Goal: Information Seeking & Learning: Learn about a topic

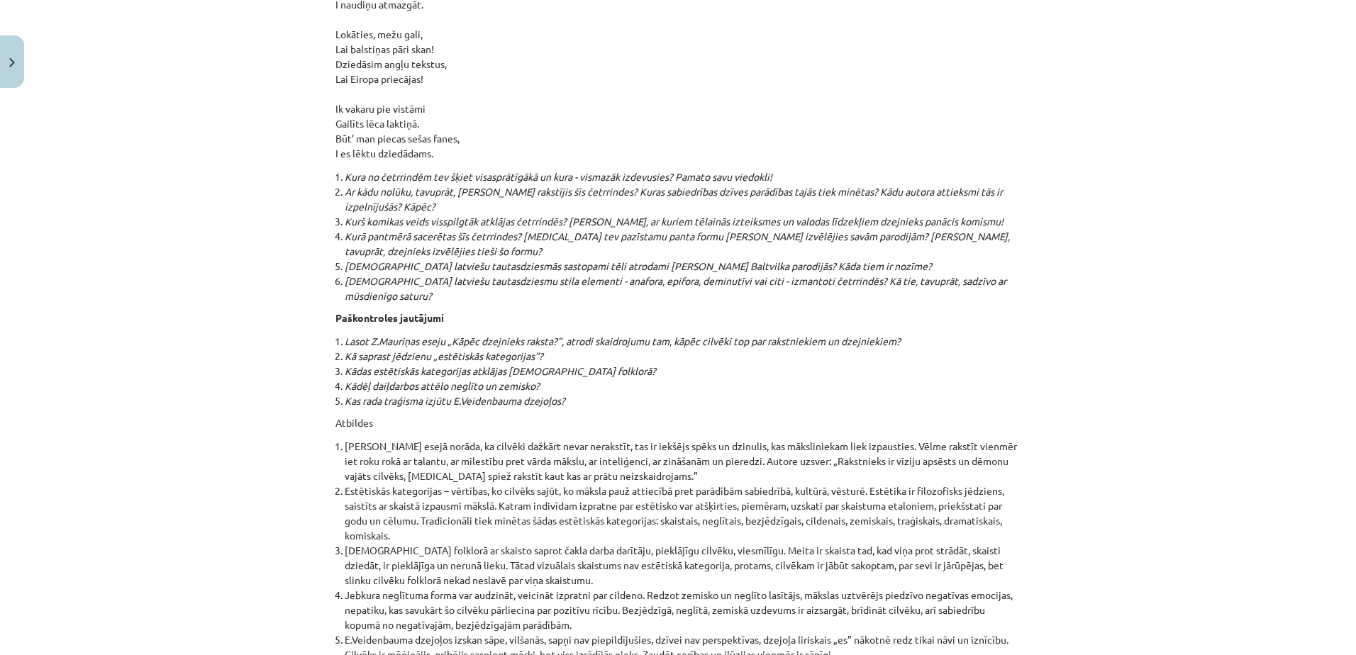
scroll to position [14985, 0]
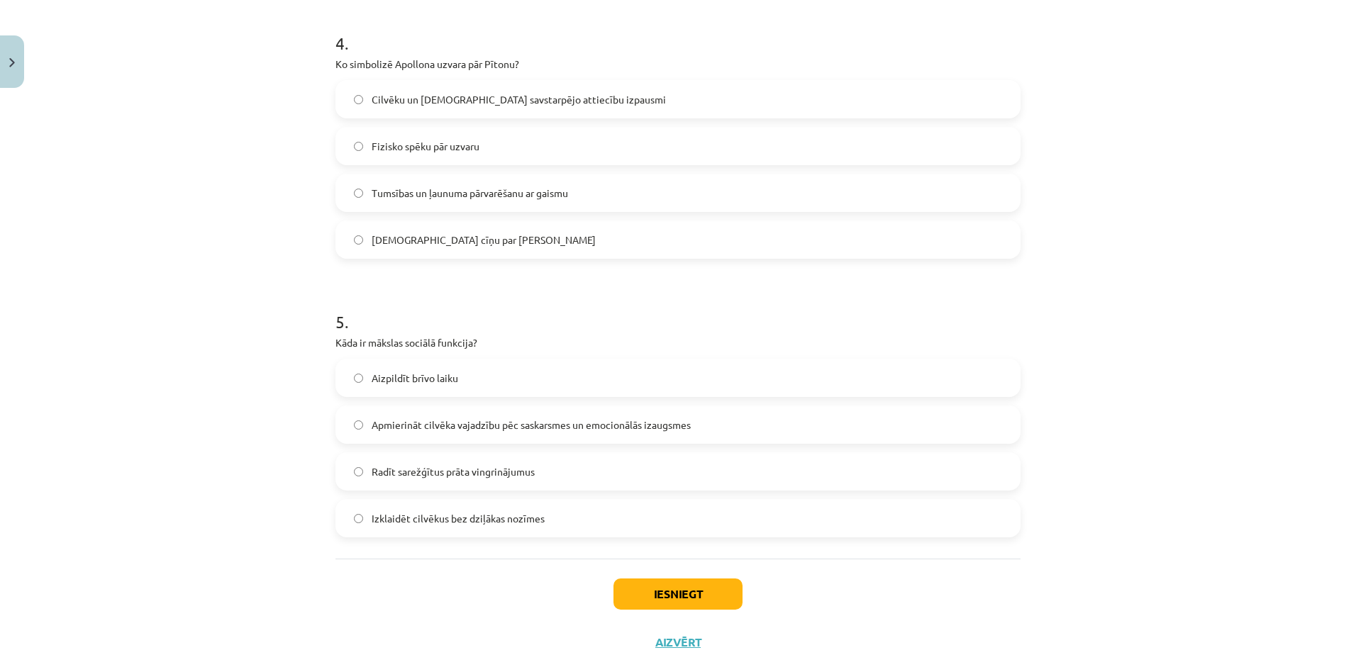
scroll to position [1179, 0]
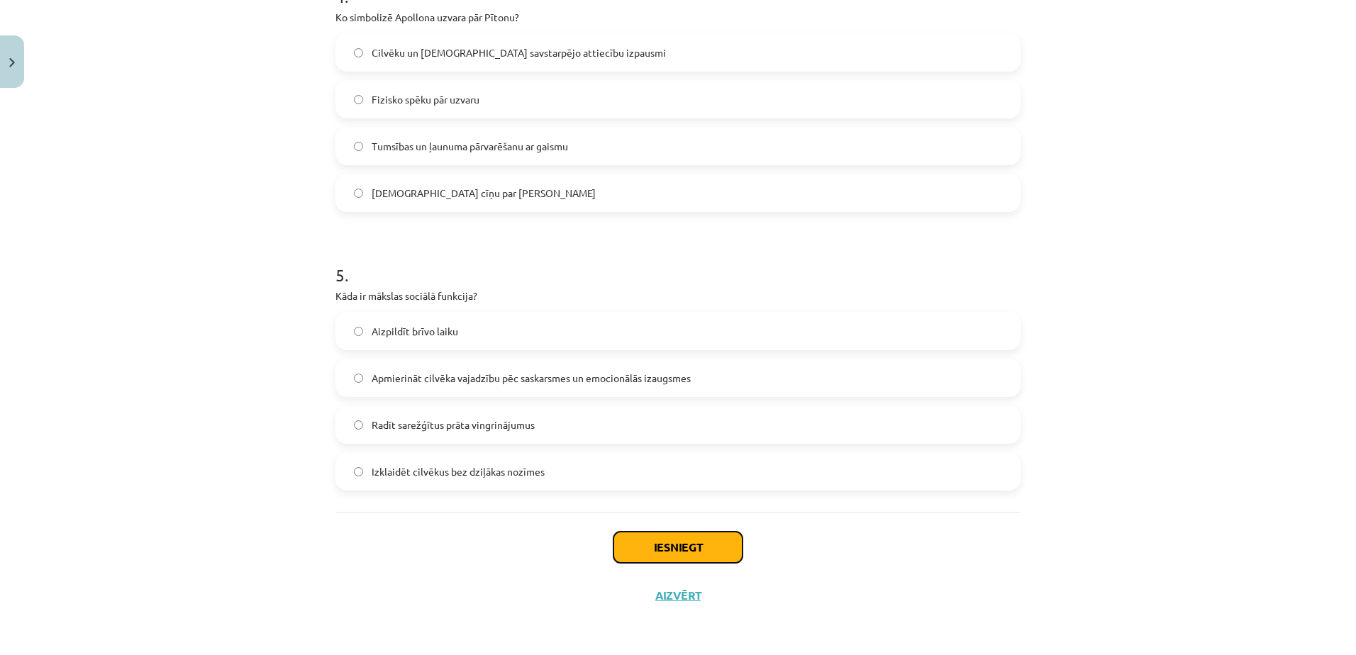
click at [661, 555] on button "Iesniegt" at bounding box center [677, 547] width 129 height 31
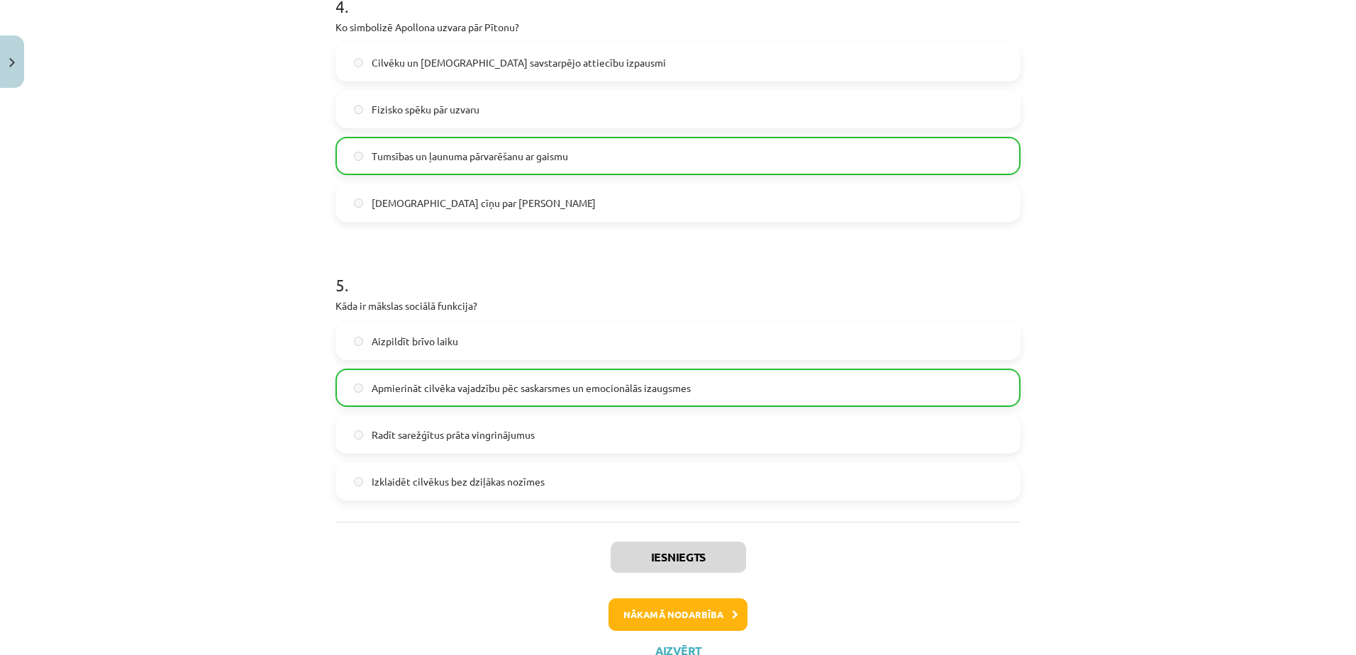
scroll to position [1225, 0]
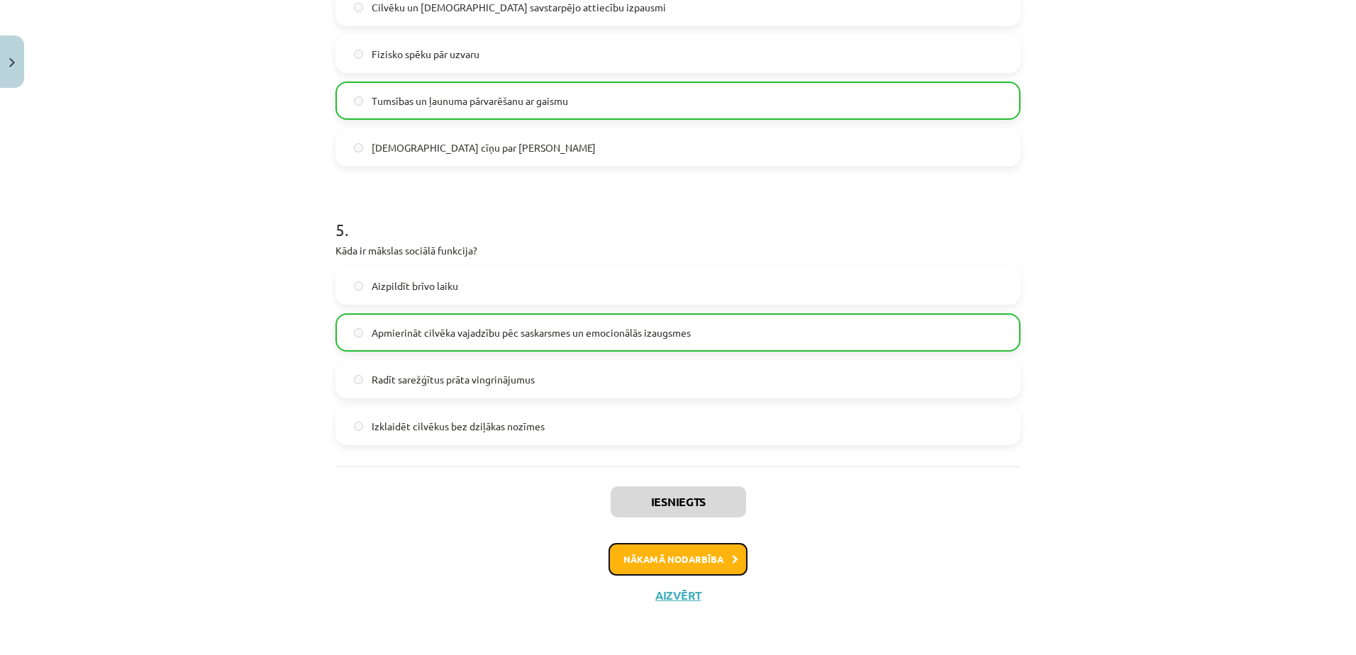
click at [676, 561] on button "Nākamā nodarbība" at bounding box center [677, 559] width 139 height 33
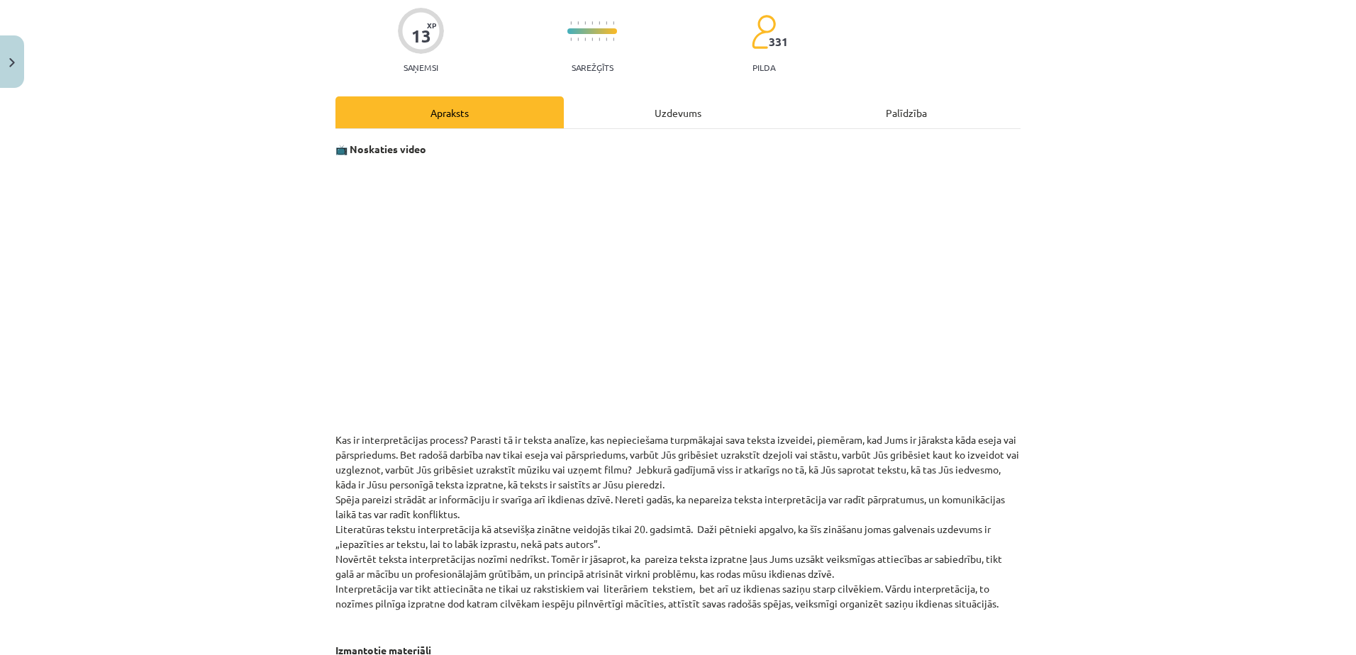
scroll to position [113, 0]
click at [916, 251] on p at bounding box center [677, 293] width 685 height 259
click at [989, 248] on p at bounding box center [677, 293] width 685 height 259
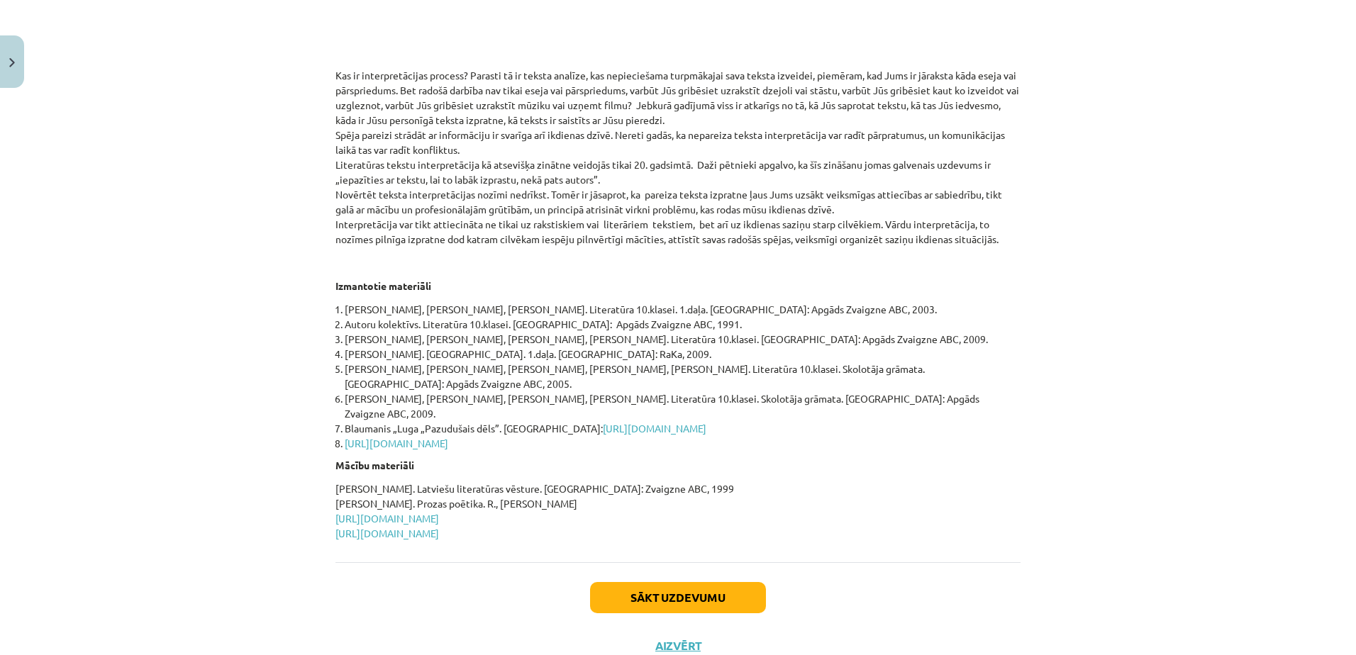
scroll to position [482, 0]
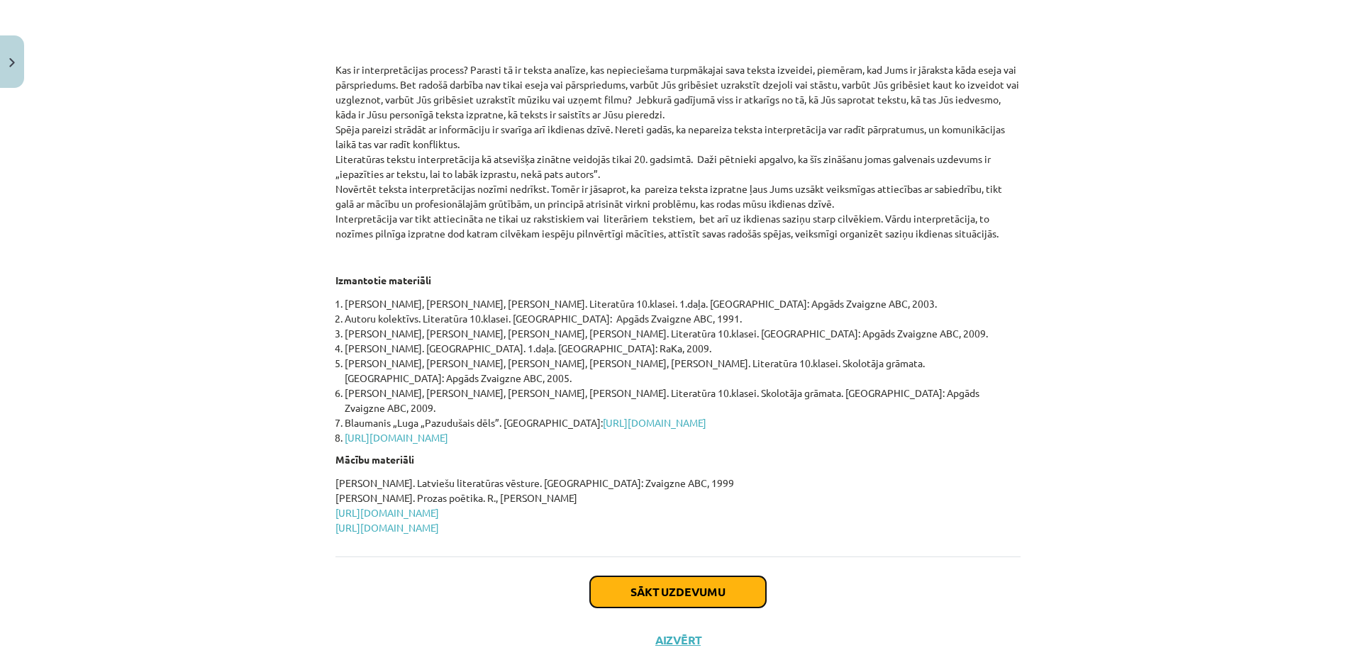
click at [674, 577] on button "Sākt uzdevumu" at bounding box center [678, 592] width 176 height 31
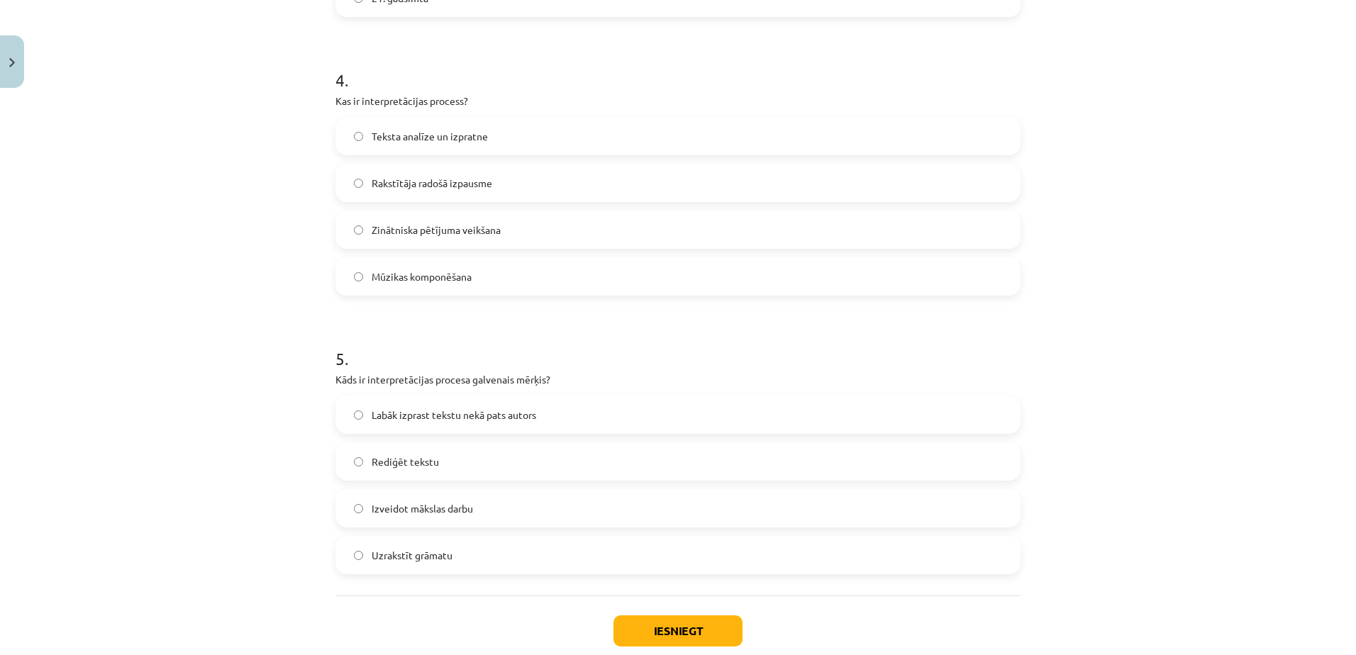
scroll to position [1085, 0]
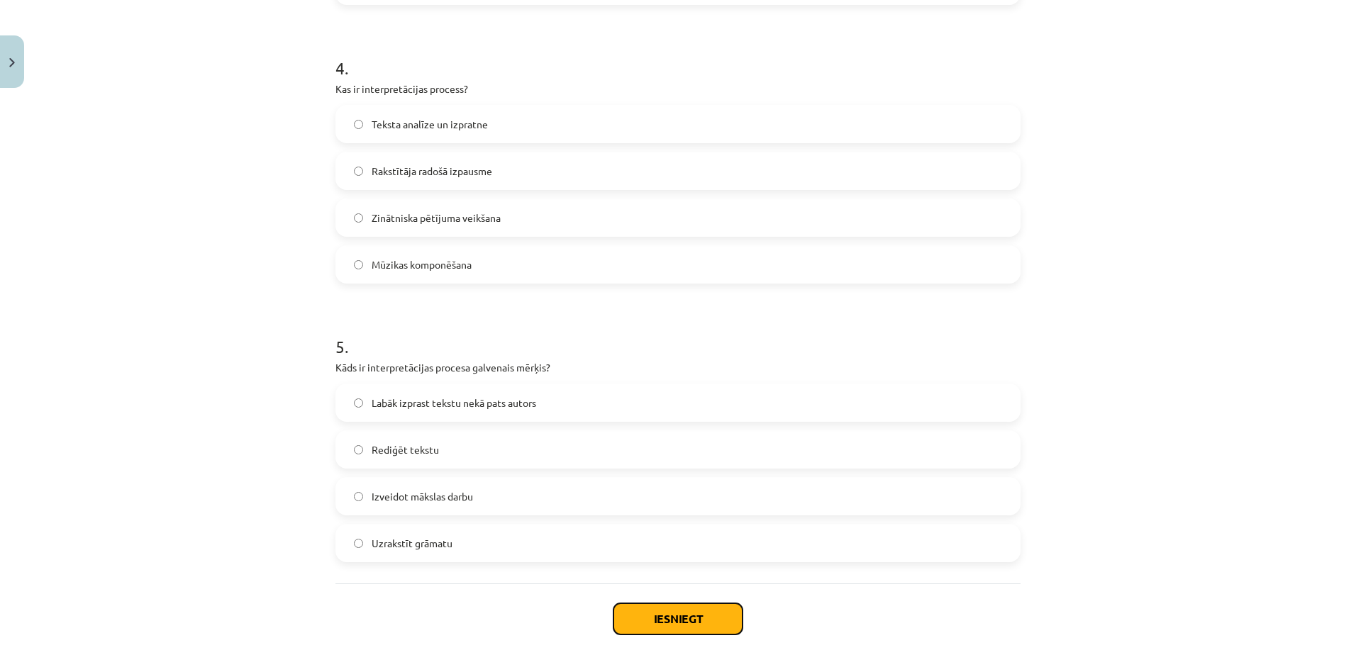
click at [661, 618] on button "Iesniegt" at bounding box center [677, 618] width 129 height 31
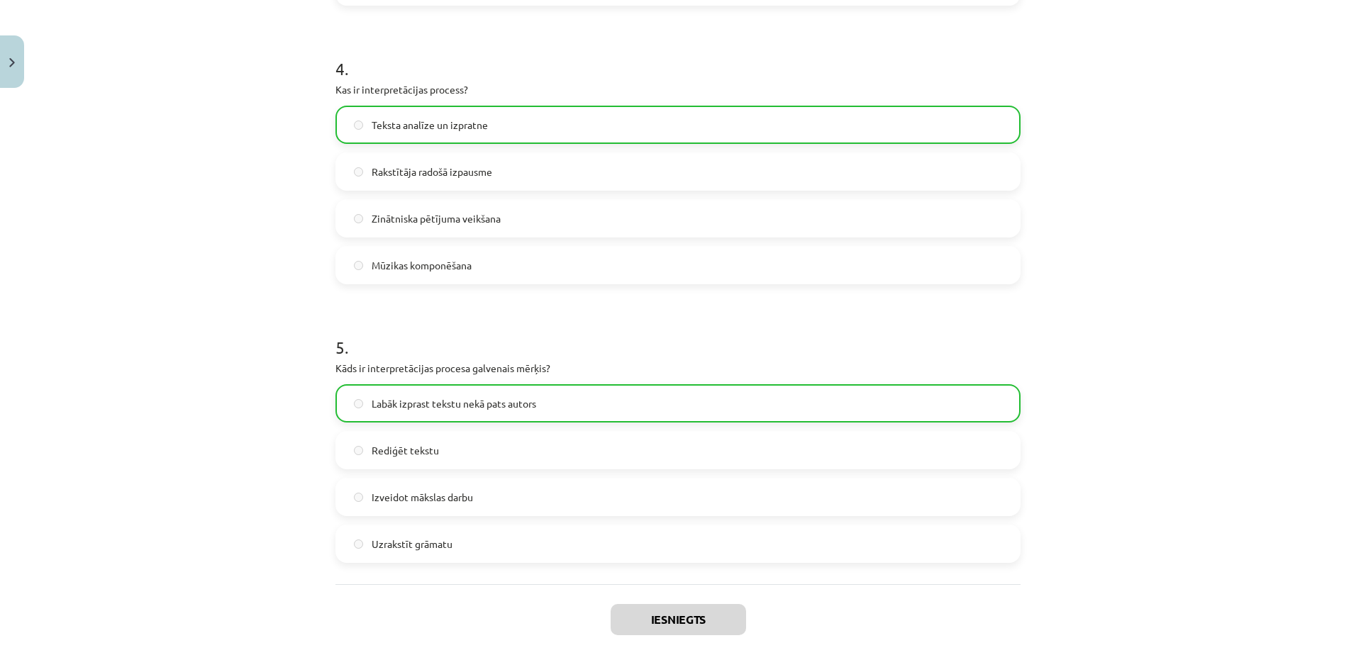
scroll to position [1202, 0]
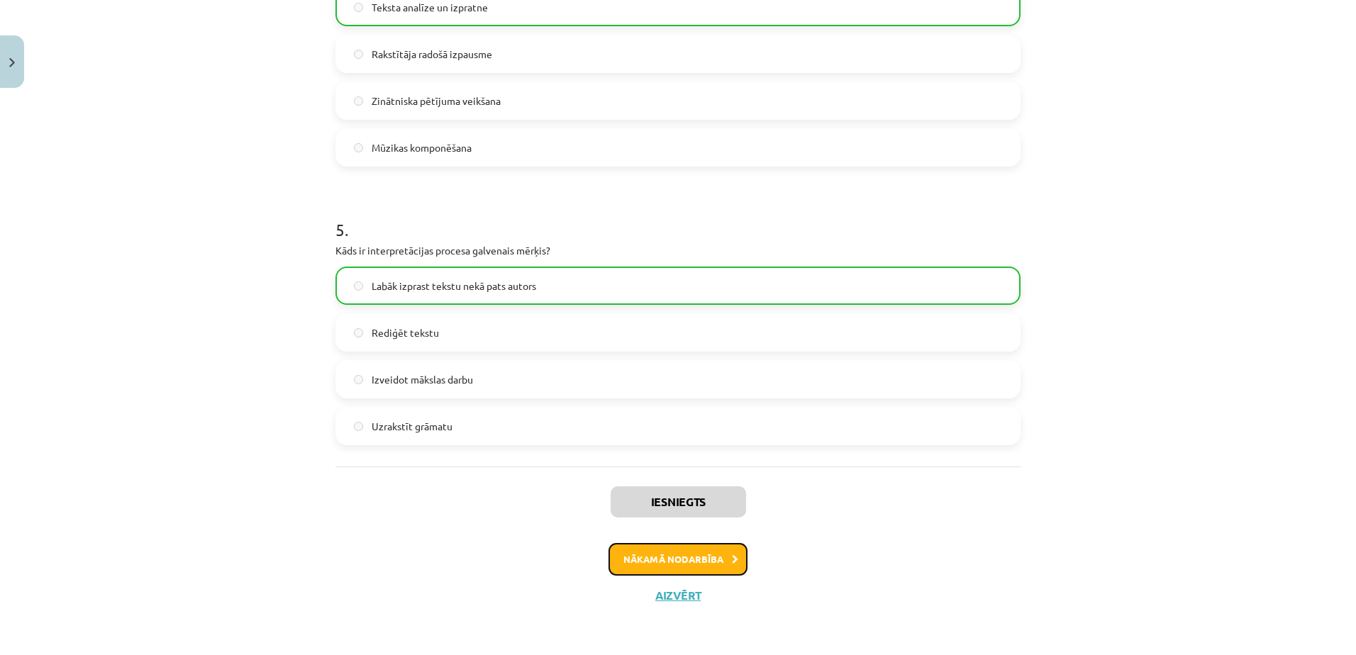
click at [665, 561] on button "Nākamā nodarbība" at bounding box center [677, 559] width 139 height 33
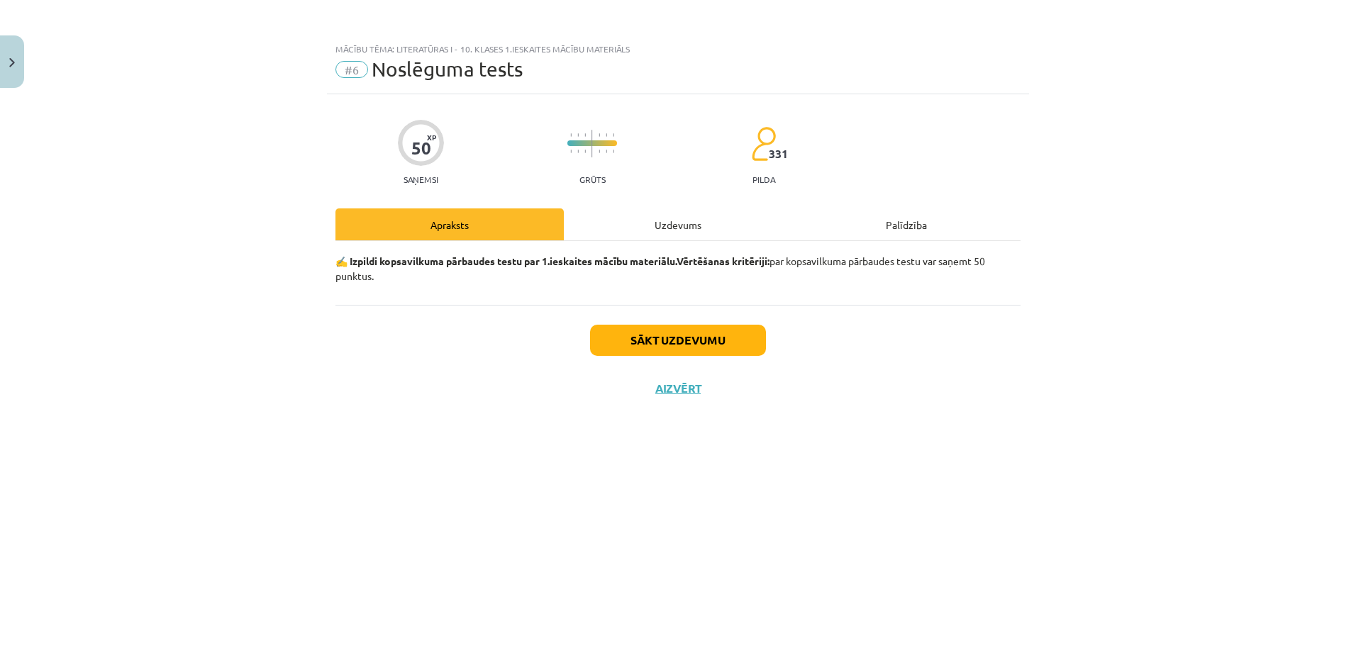
scroll to position [0, 0]
click at [690, 347] on button "Sākt uzdevumu" at bounding box center [678, 340] width 176 height 31
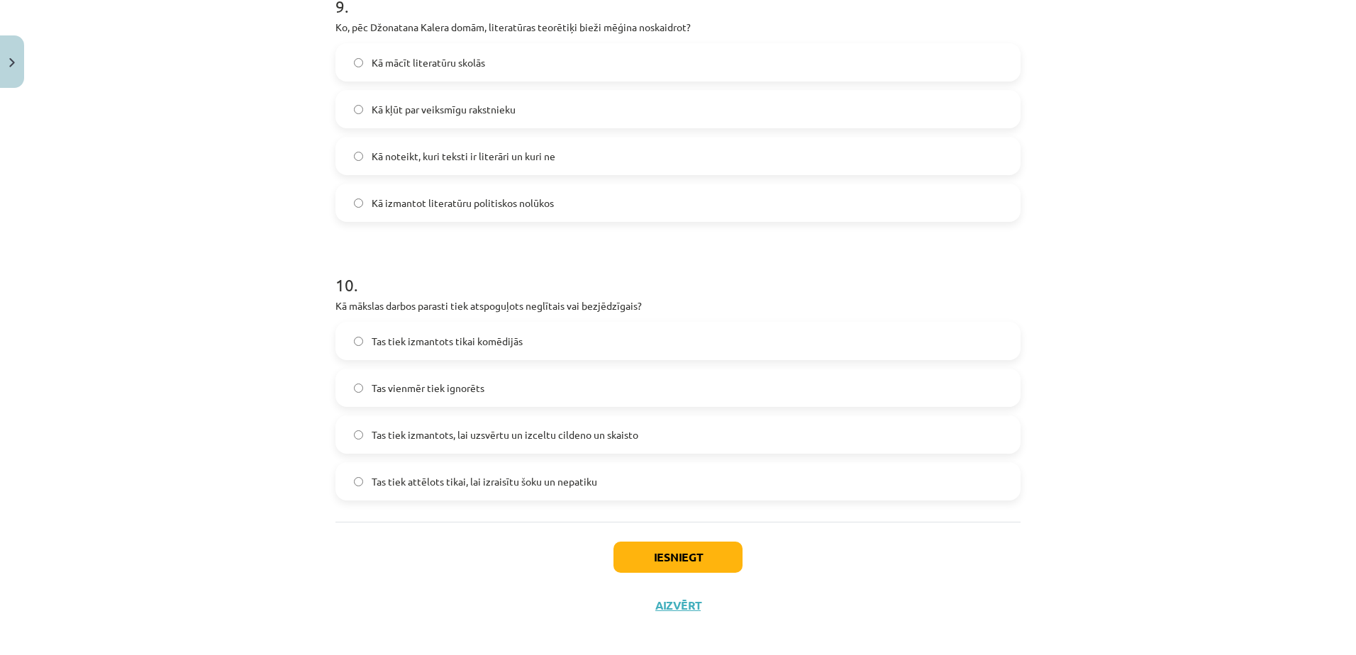
scroll to position [2550, 0]
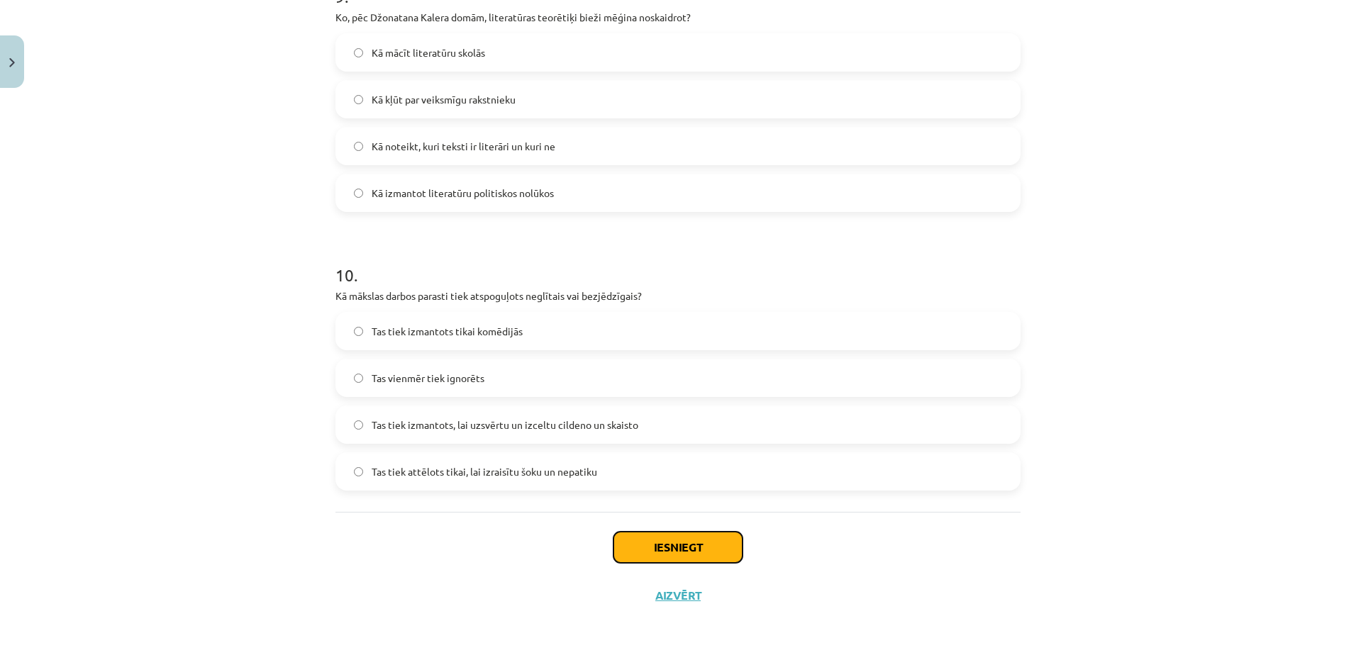
click at [661, 552] on button "Iesniegt" at bounding box center [677, 547] width 129 height 31
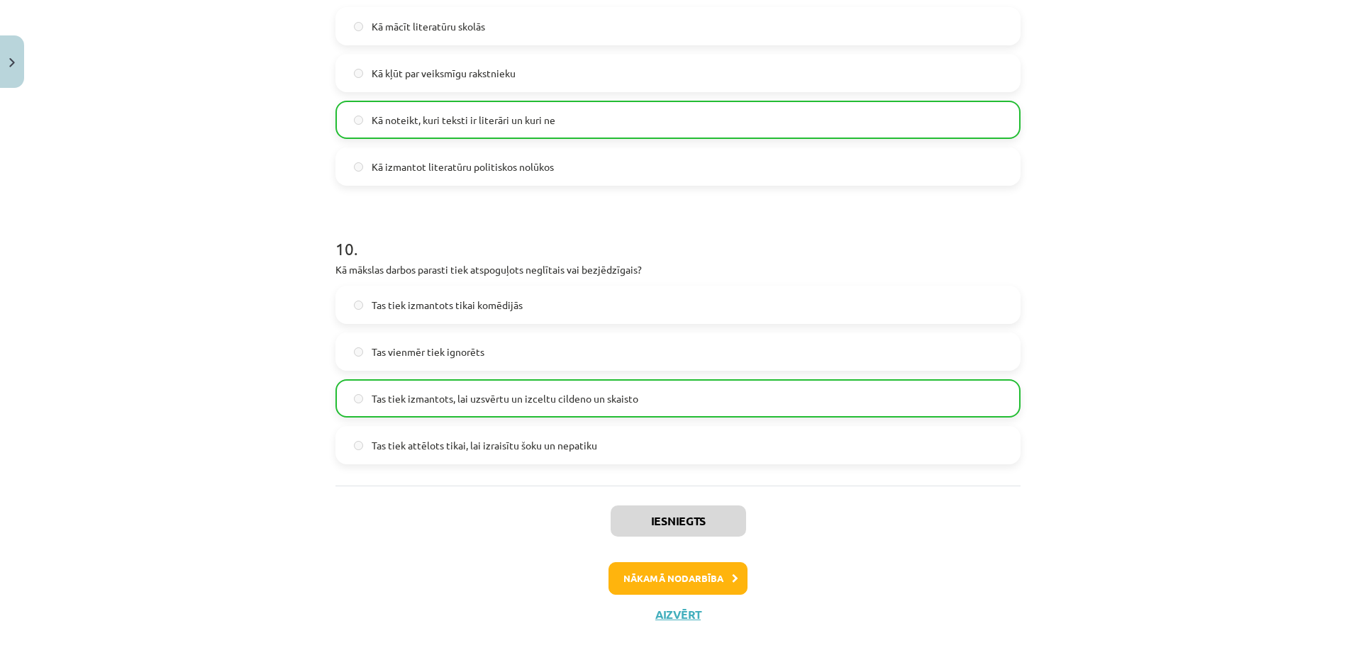
scroll to position [2595, 0]
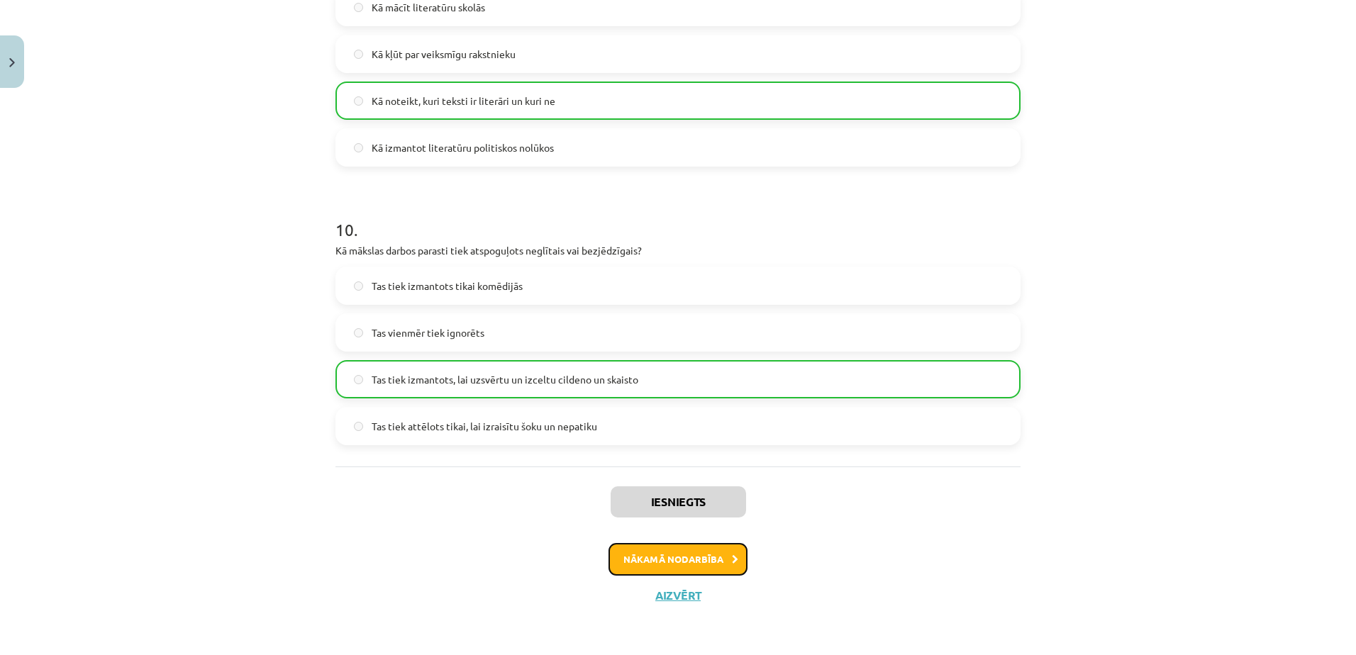
click at [683, 564] on button "Nākamā nodarbība" at bounding box center [677, 559] width 139 height 33
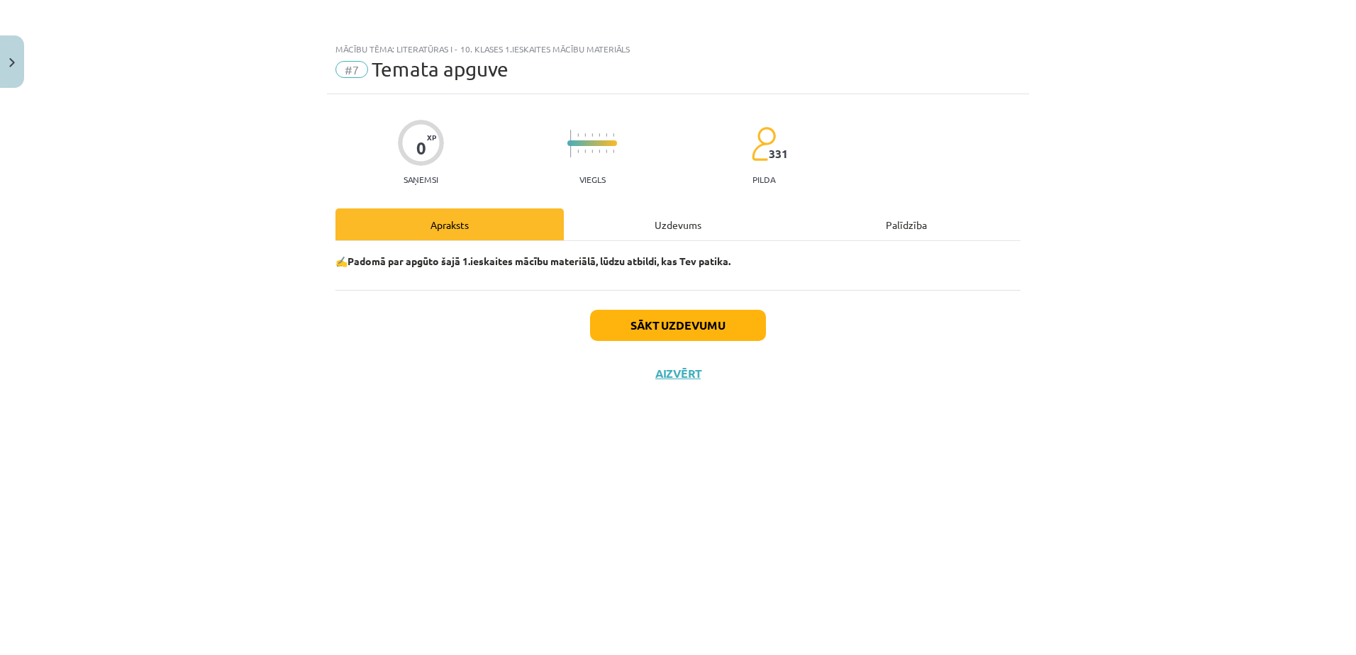
scroll to position [0, 0]
click at [686, 330] on button "Sākt uzdevumu" at bounding box center [678, 325] width 176 height 31
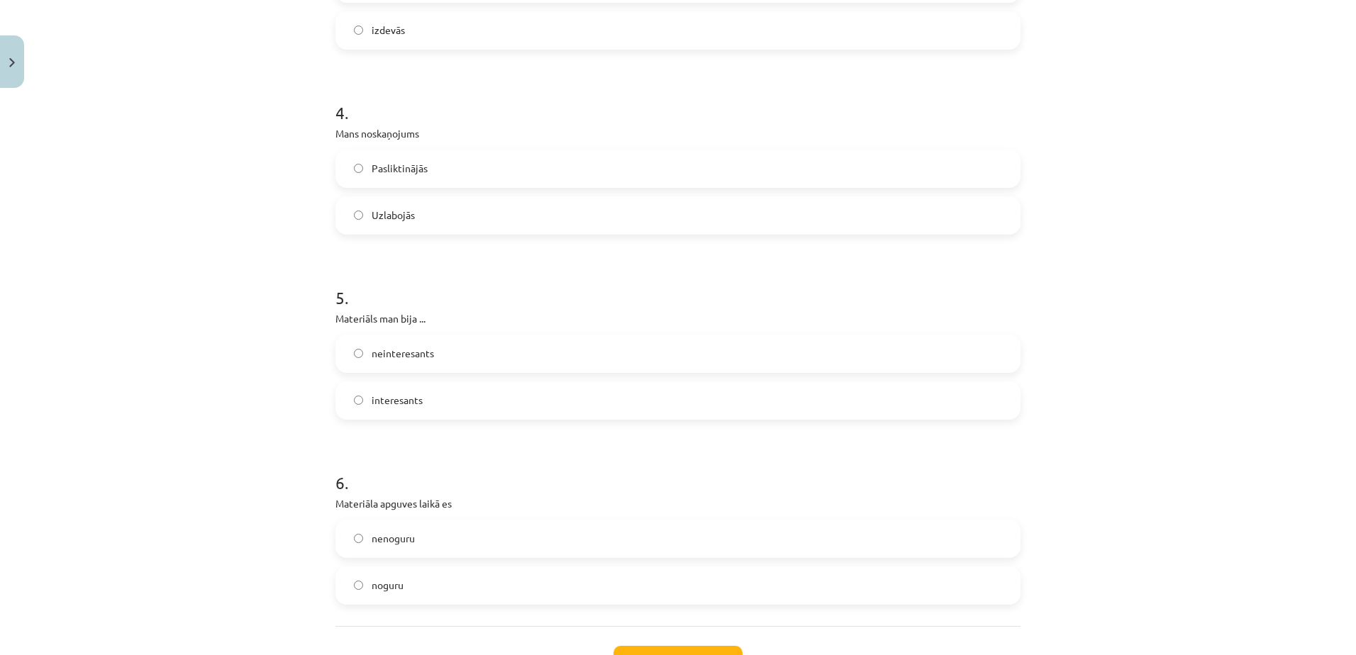
scroll to position [1021, 0]
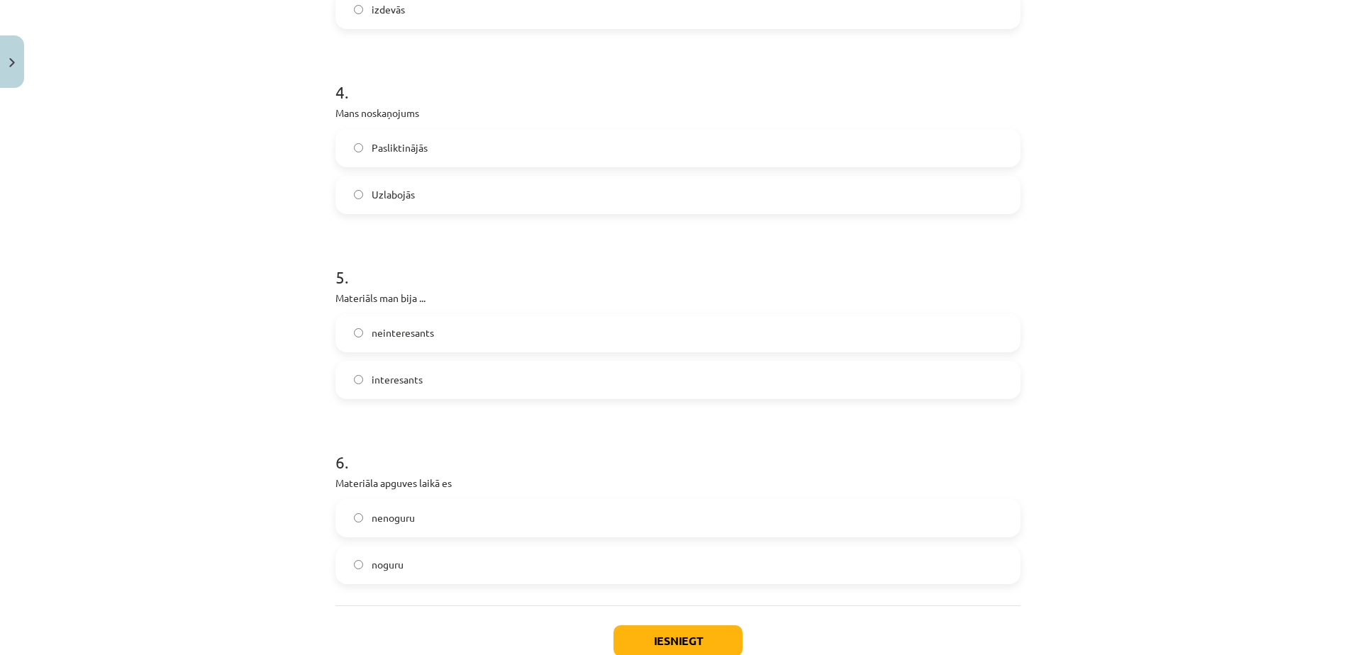
click at [353, 374] on label "interesants" at bounding box center [678, 379] width 682 height 35
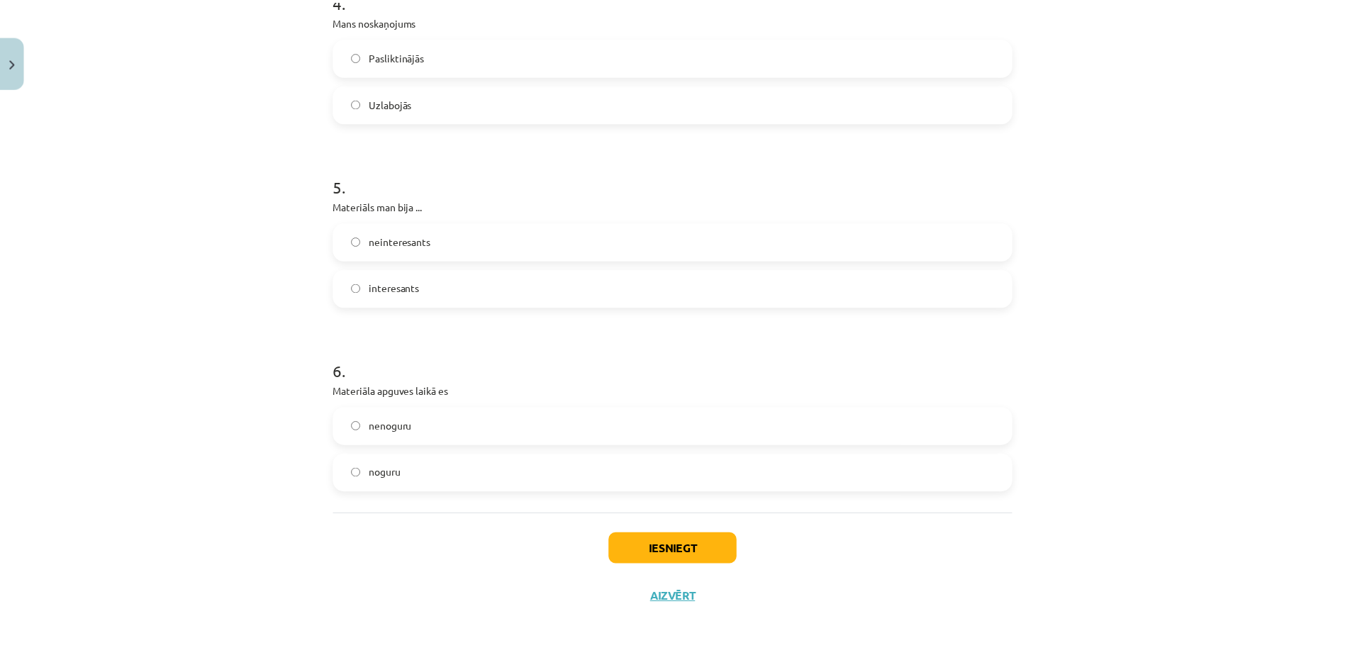
scroll to position [1115, 0]
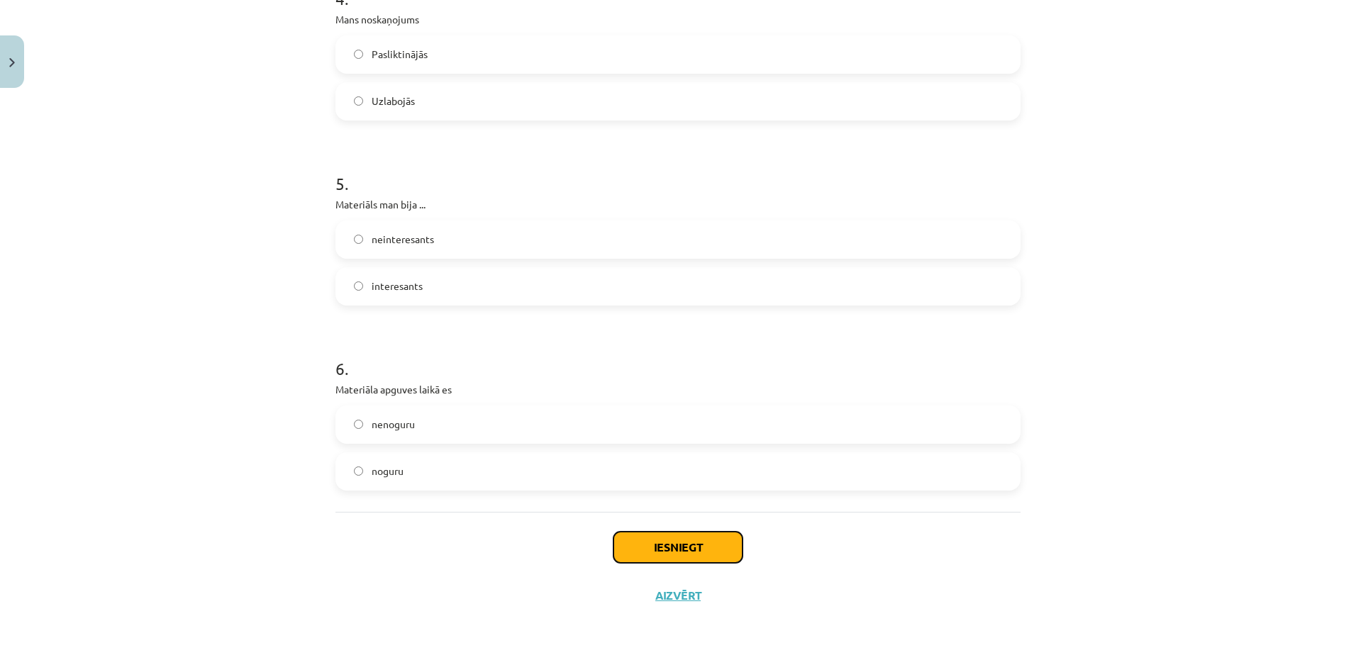
click at [663, 553] on button "Iesniegt" at bounding box center [677, 547] width 129 height 31
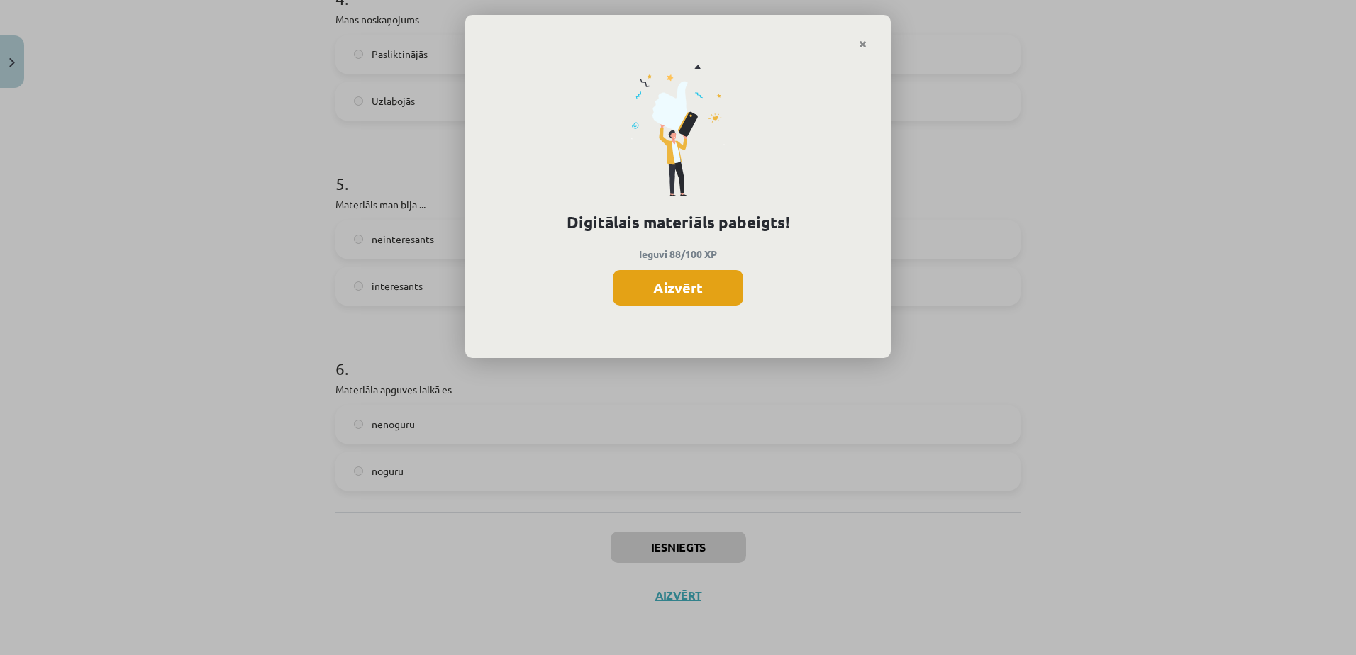
click at [687, 286] on button "Aizvērt" at bounding box center [678, 287] width 130 height 35
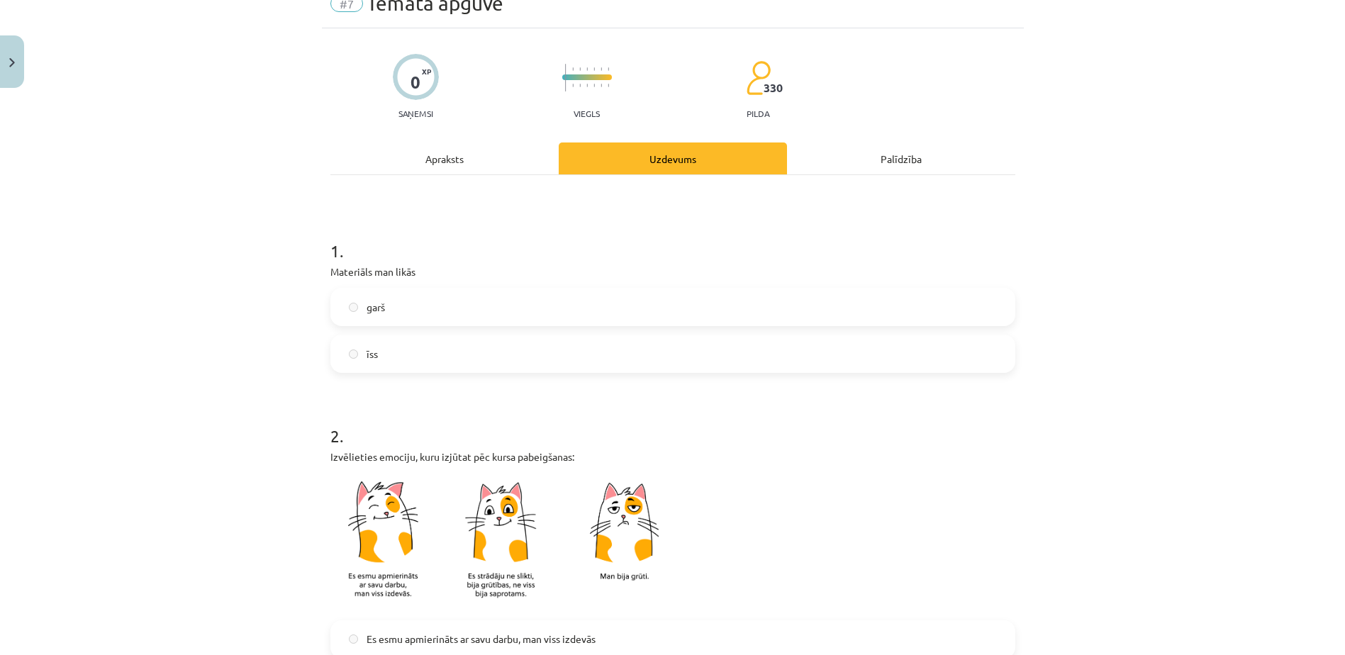
scroll to position [0, 0]
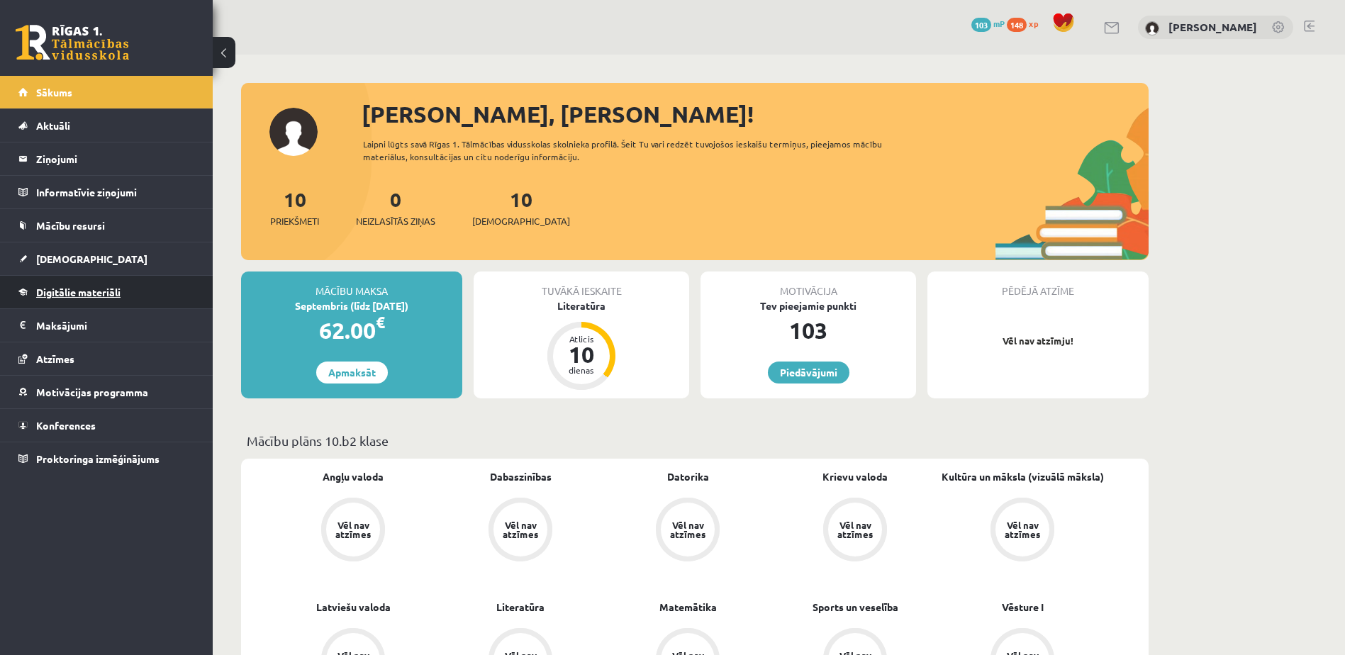
click at [96, 294] on span "Digitālie materiāli" at bounding box center [78, 292] width 84 height 13
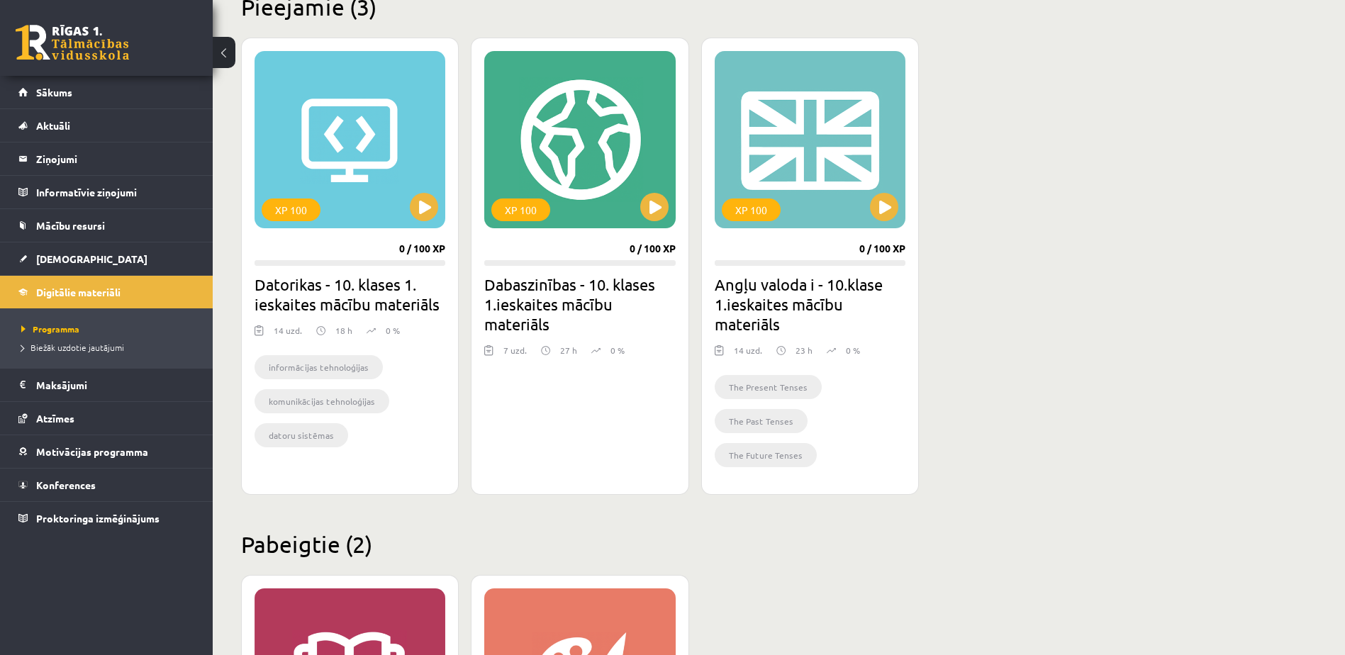
scroll to position [338, 0]
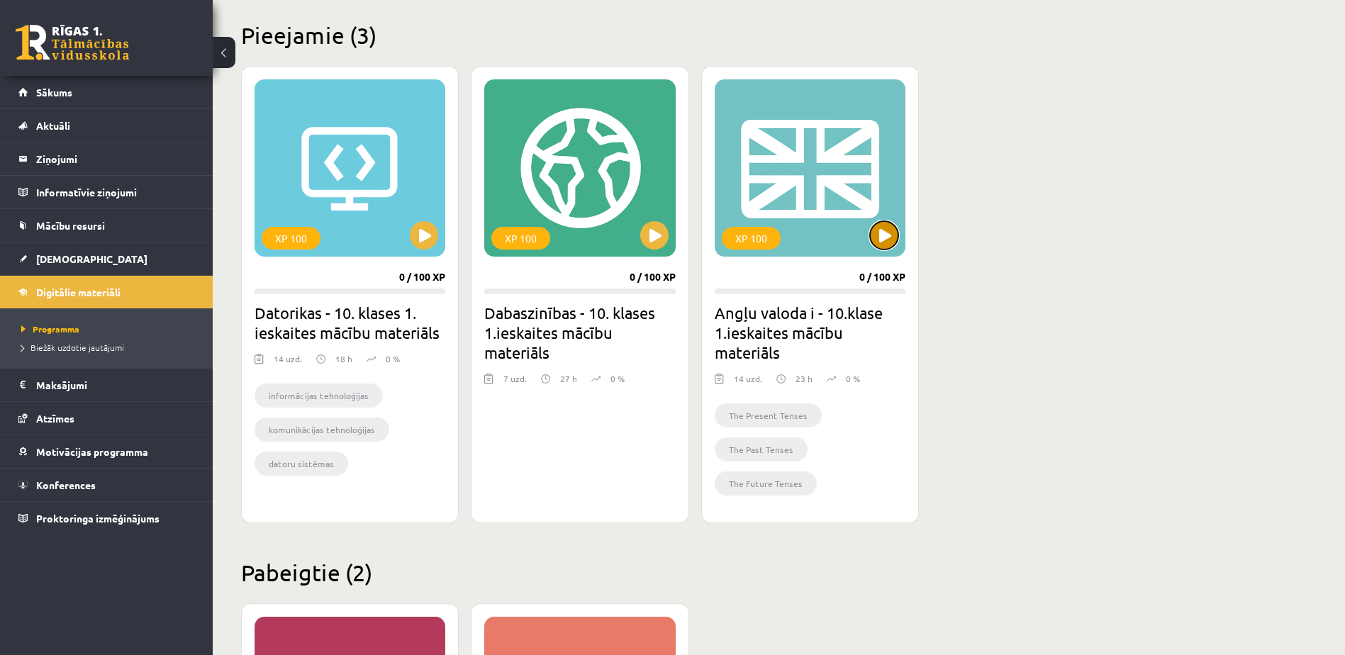
click at [889, 235] on button at bounding box center [884, 235] width 28 height 28
click at [792, 222] on div "XP 100" at bounding box center [810, 167] width 191 height 177
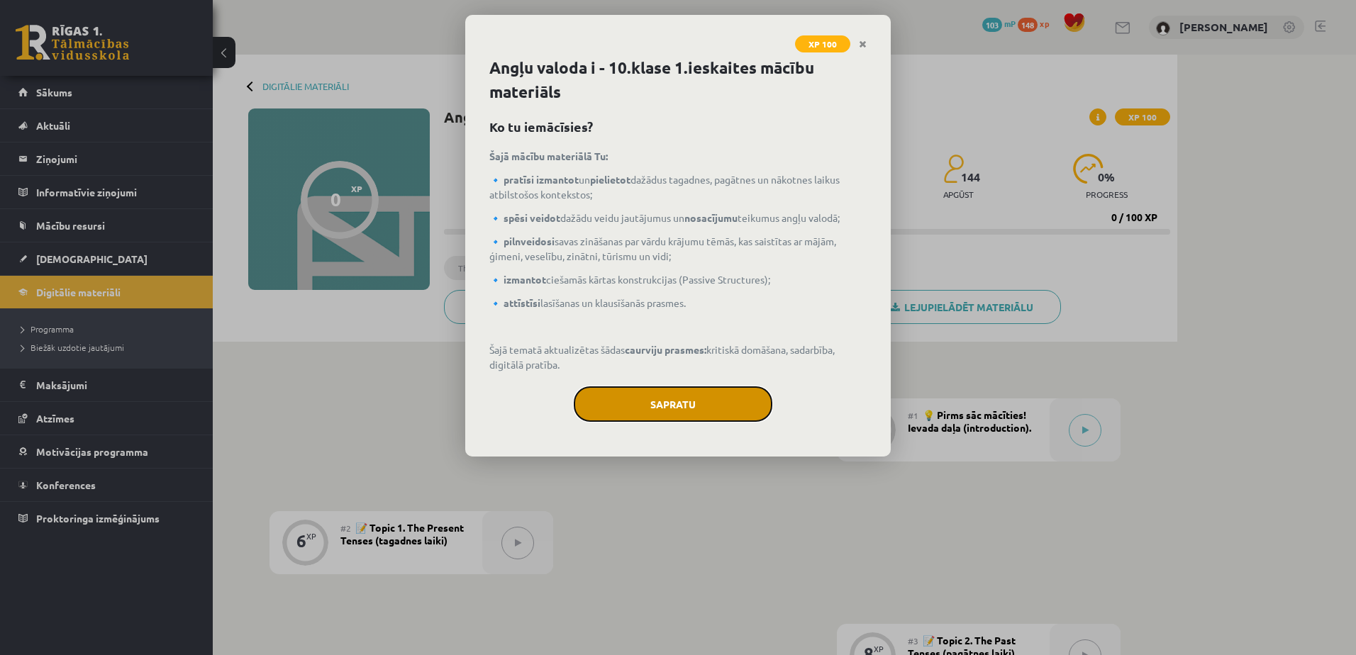
click at [691, 403] on button "Sapratu" at bounding box center [673, 403] width 199 height 35
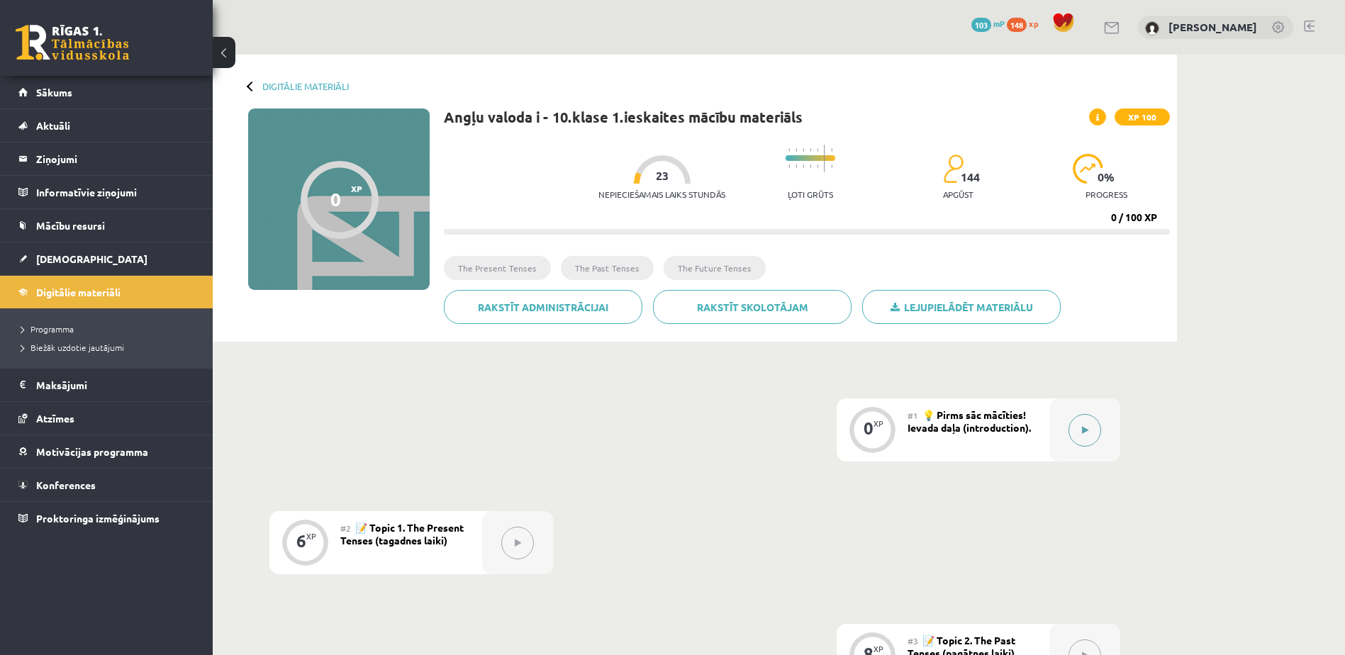
click at [1085, 429] on icon at bounding box center [1085, 430] width 6 height 9
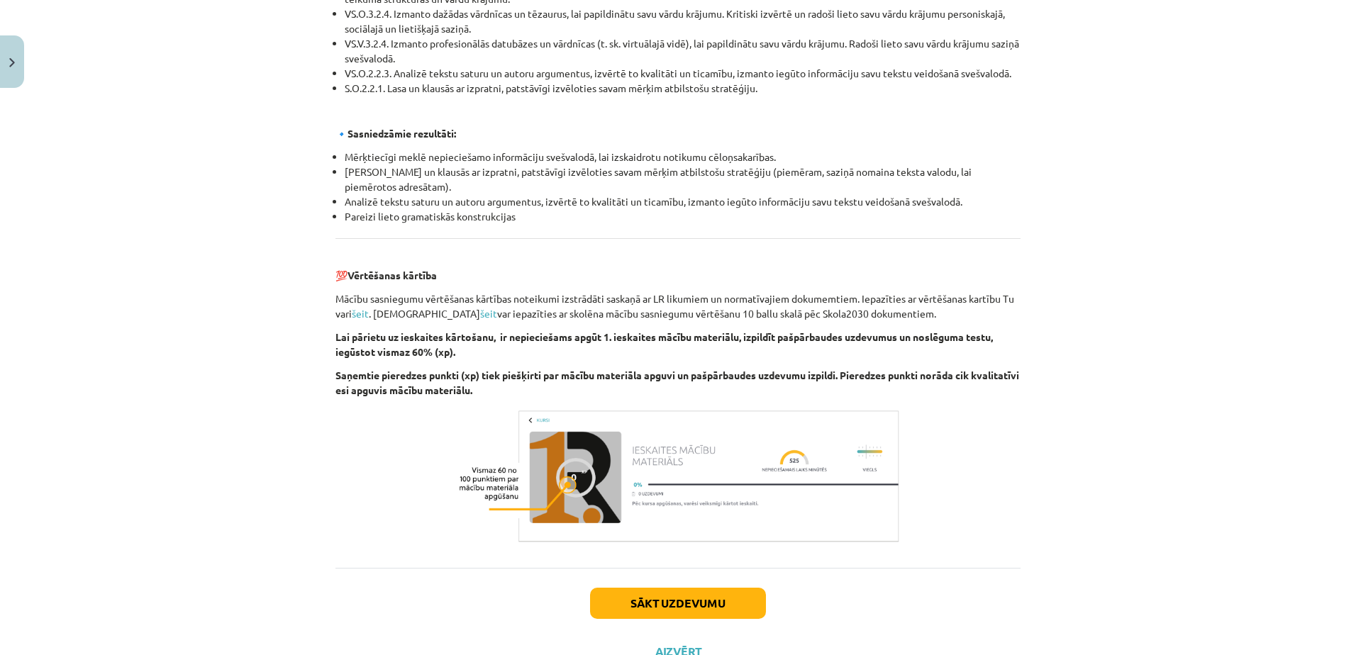
scroll to position [1478, 0]
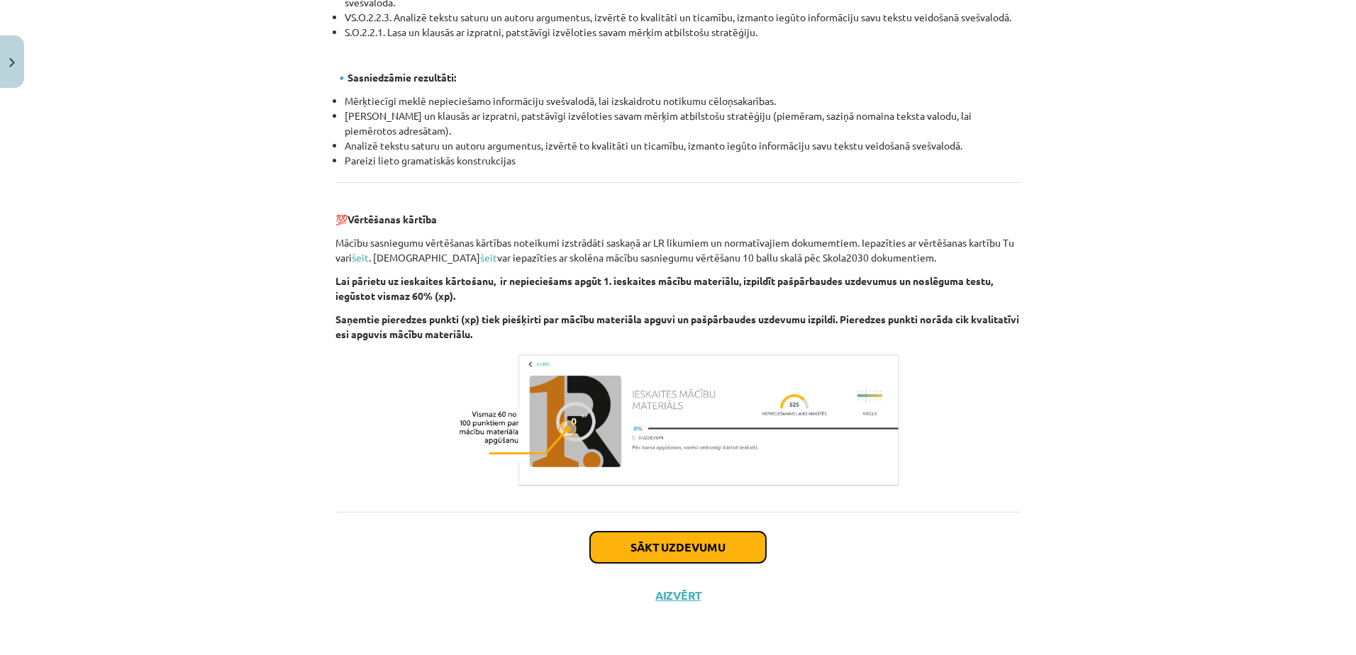
click at [694, 547] on button "Sākt uzdevumu" at bounding box center [678, 547] width 176 height 31
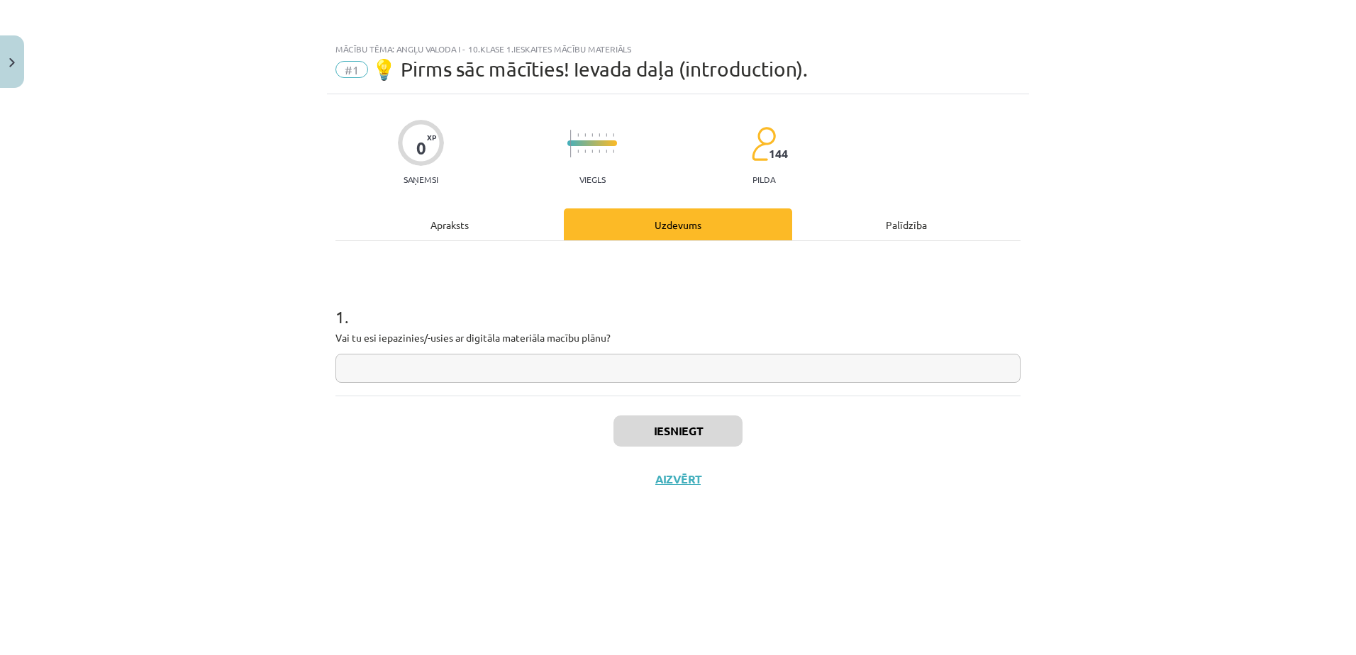
scroll to position [0, 0]
click at [392, 355] on input "text" at bounding box center [677, 368] width 685 height 29
type input "**"
click at [651, 426] on button "Iesniegt" at bounding box center [677, 431] width 129 height 31
click at [697, 494] on button "Nākamā nodarbība" at bounding box center [677, 488] width 139 height 33
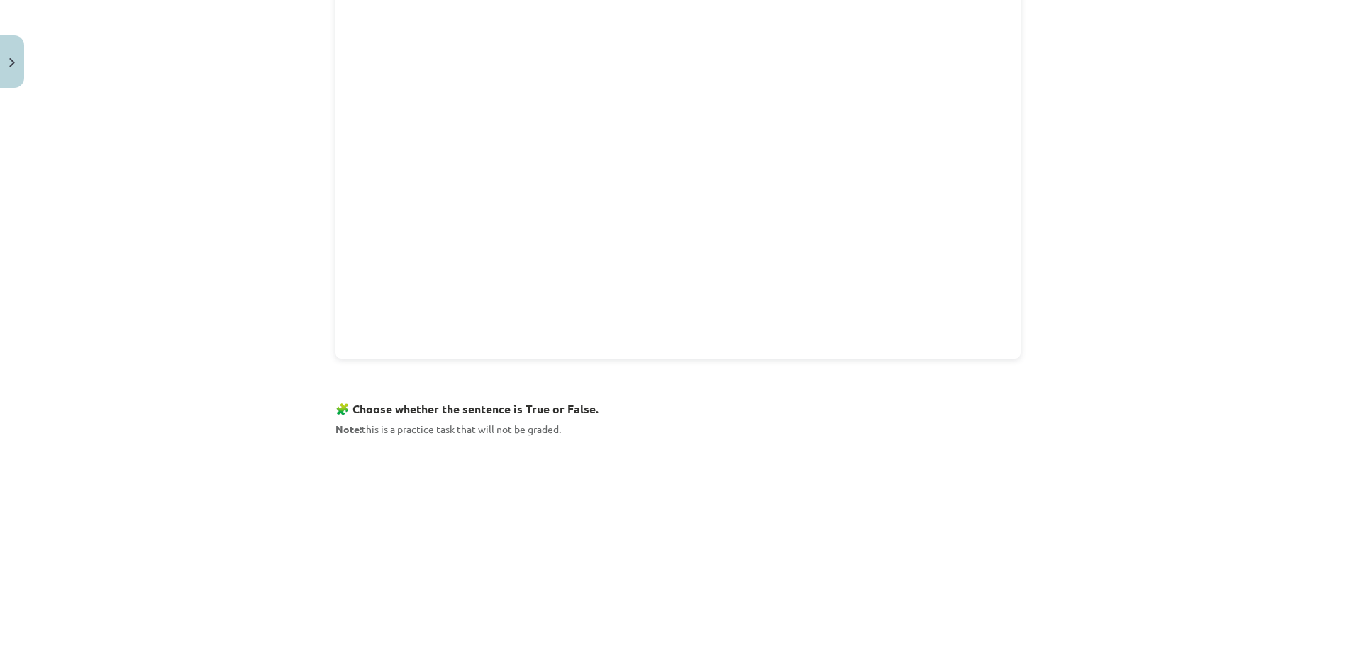
scroll to position [596, 0]
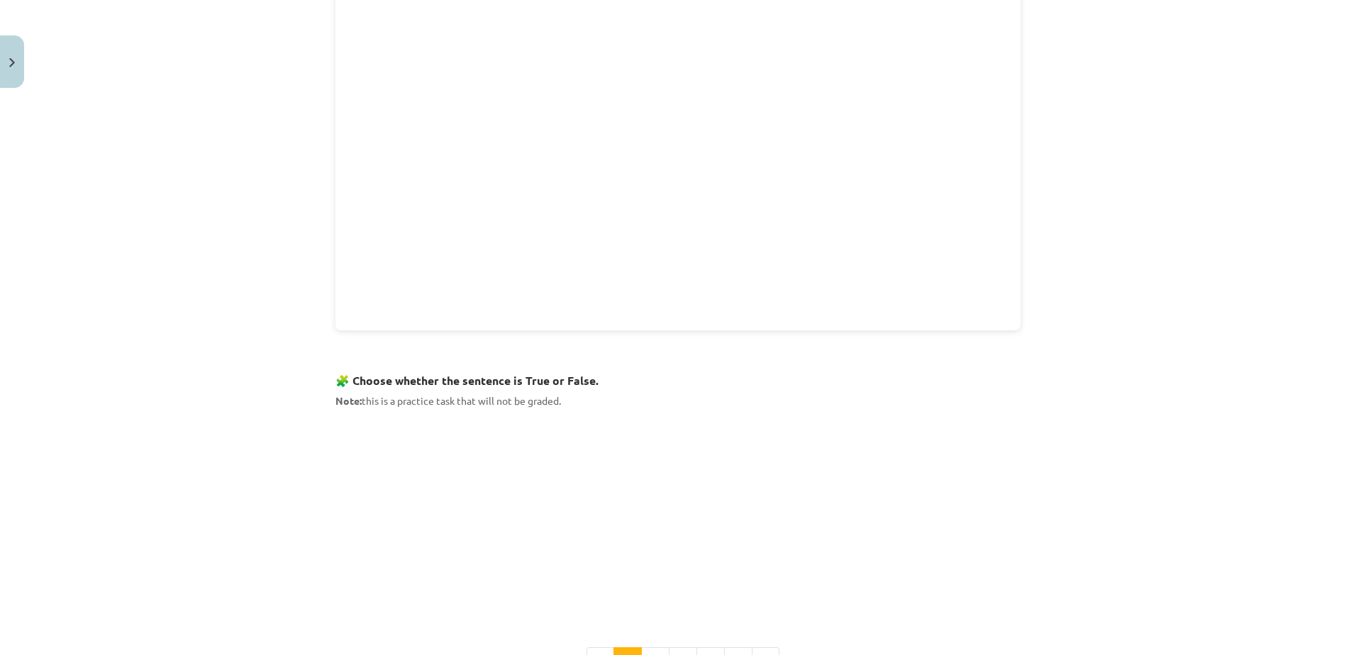
click at [1037, 377] on div "Mācību tēma: Angļu valoda i - 10.klase 1.ieskaites mācību materiāls #2 📝 Topic …" at bounding box center [678, 327] width 1356 height 655
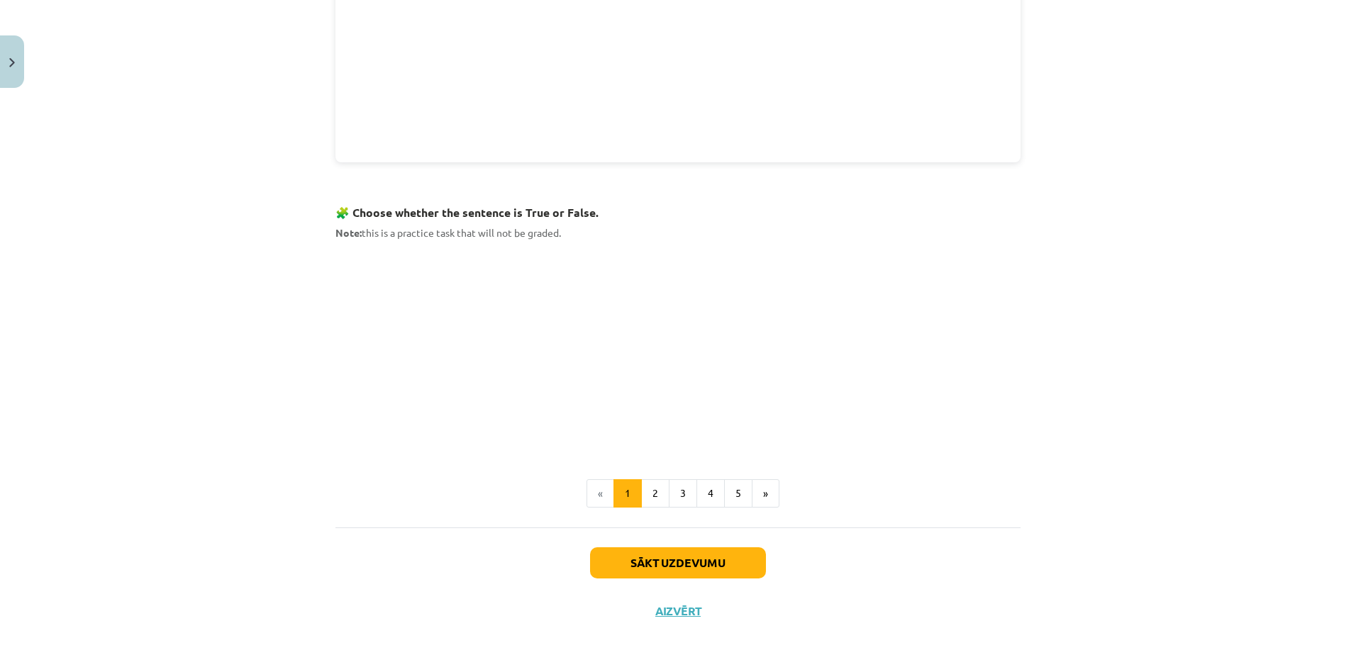
scroll to position [766, 0]
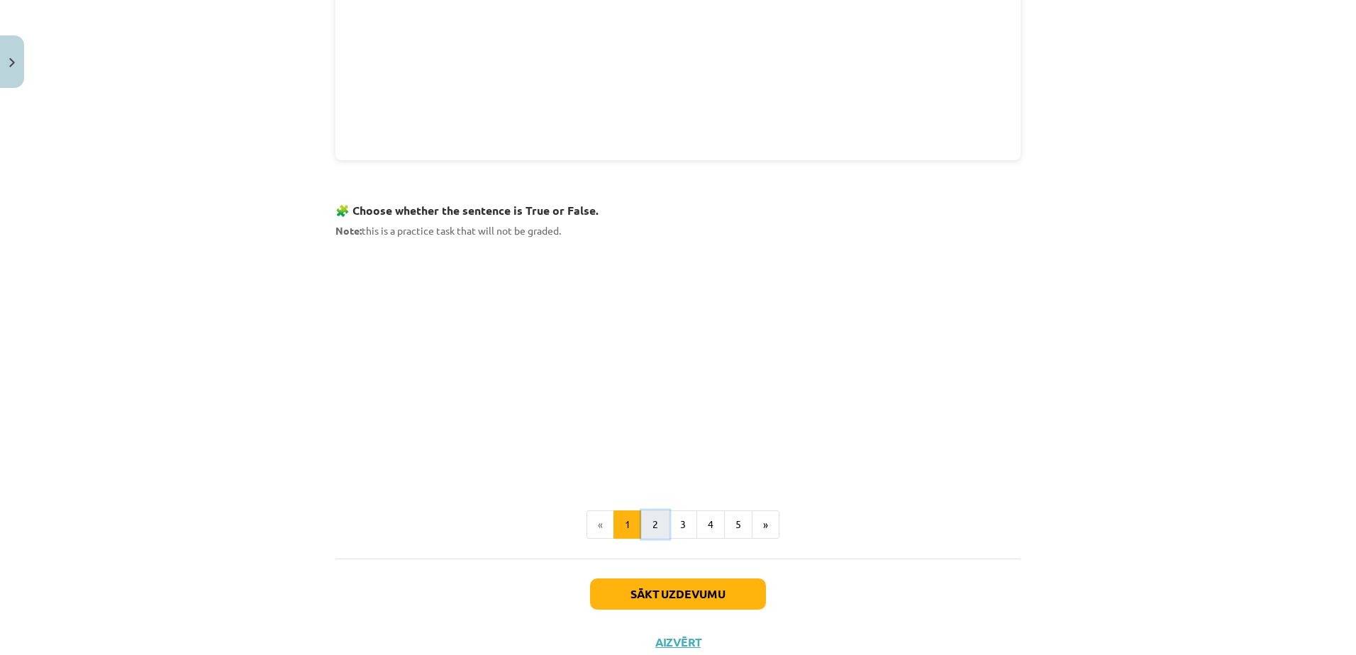
click at [647, 527] on button "2" at bounding box center [655, 525] width 28 height 28
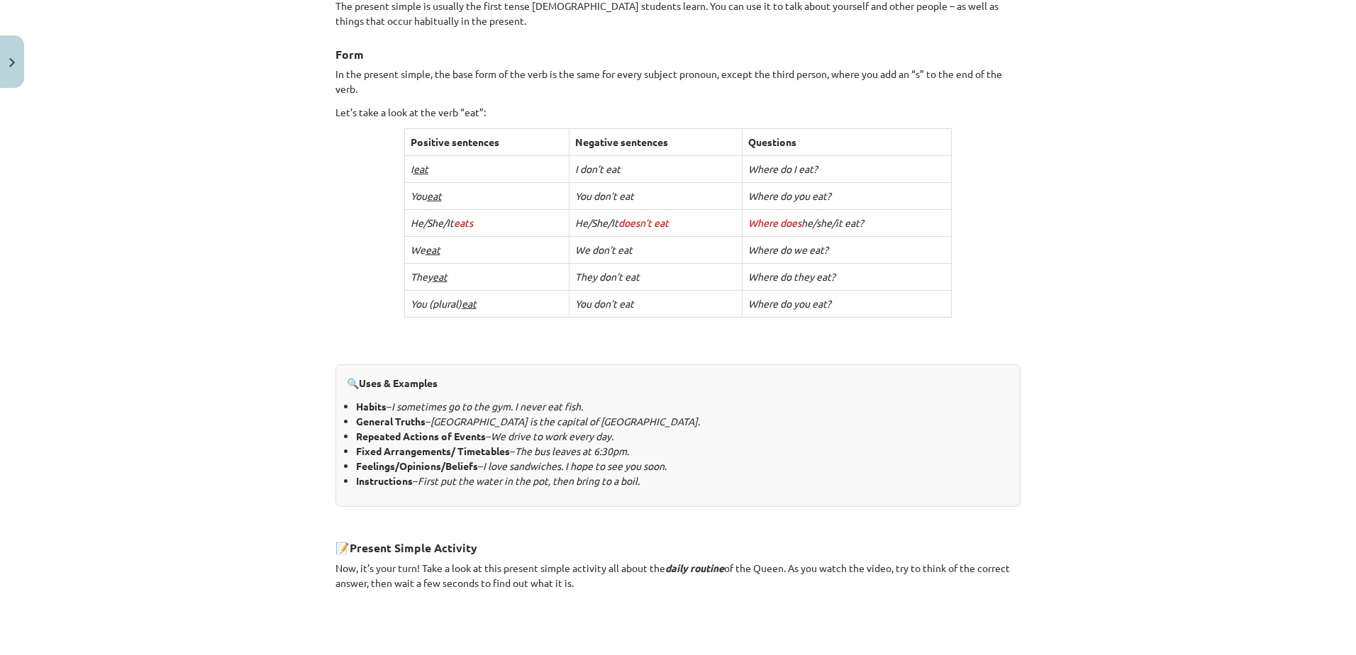
scroll to position [254, 0]
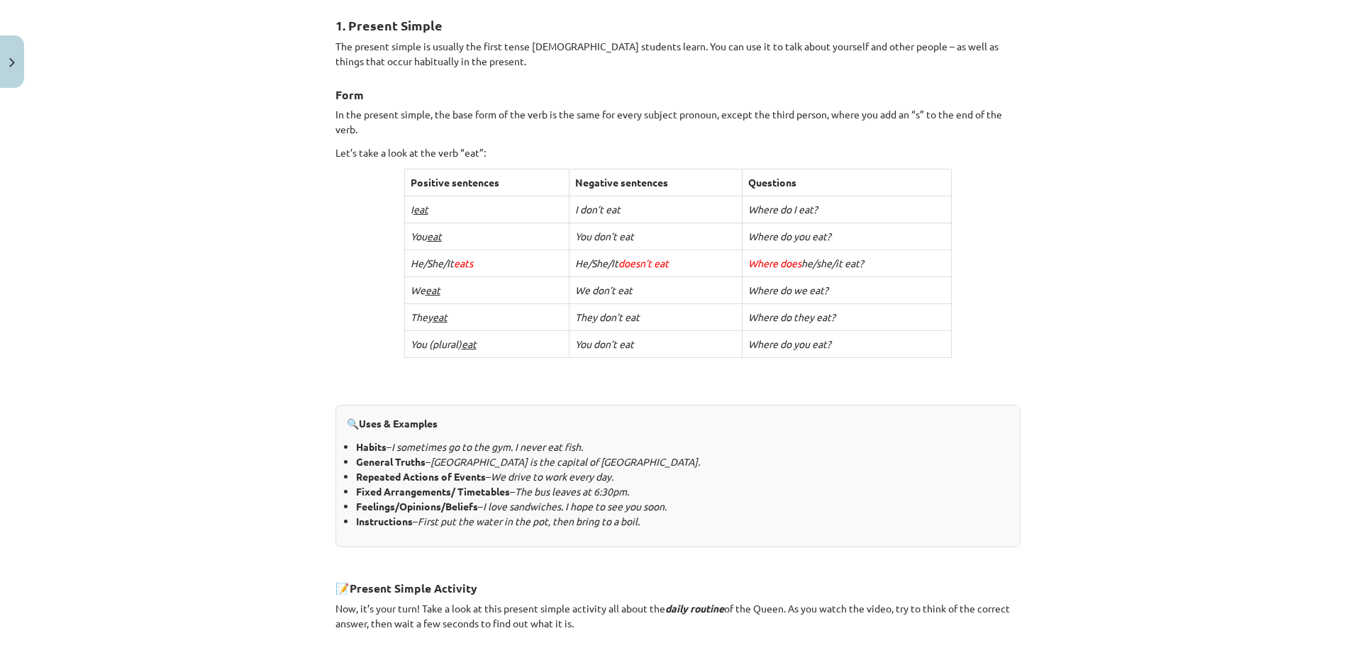
click at [881, 308] on td "Where do they eat?" at bounding box center [846, 317] width 209 height 27
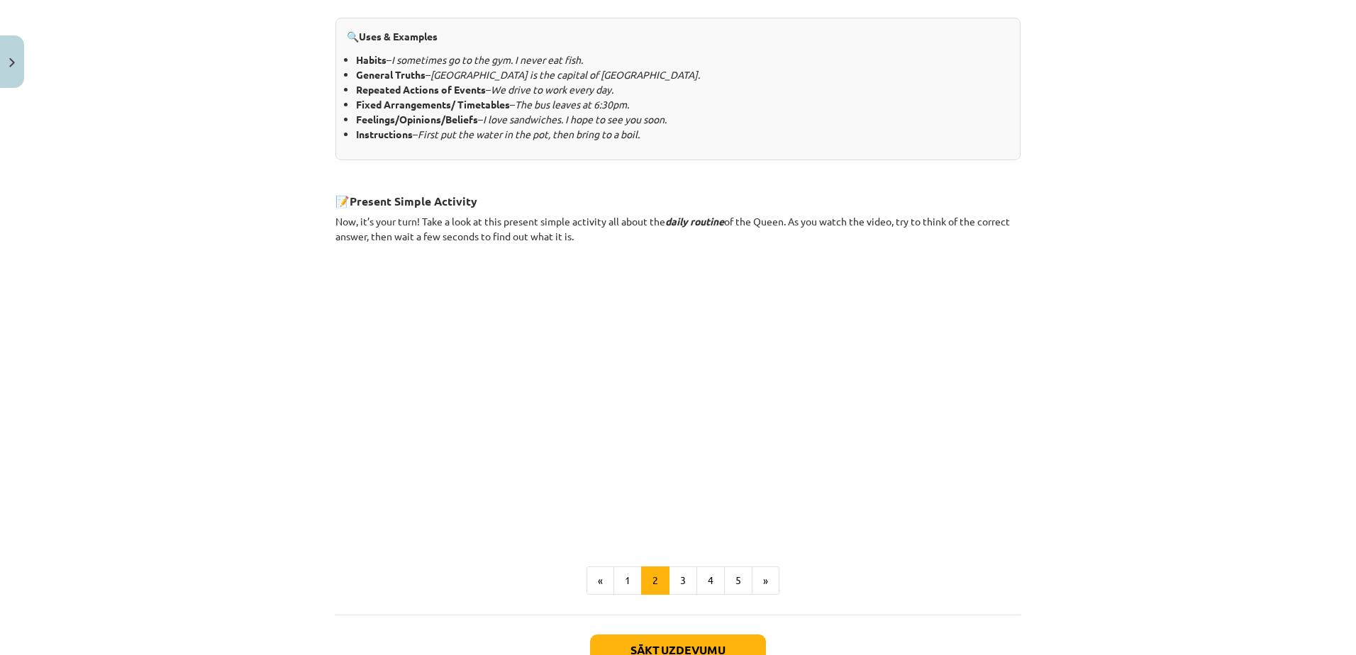
scroll to position [651, 0]
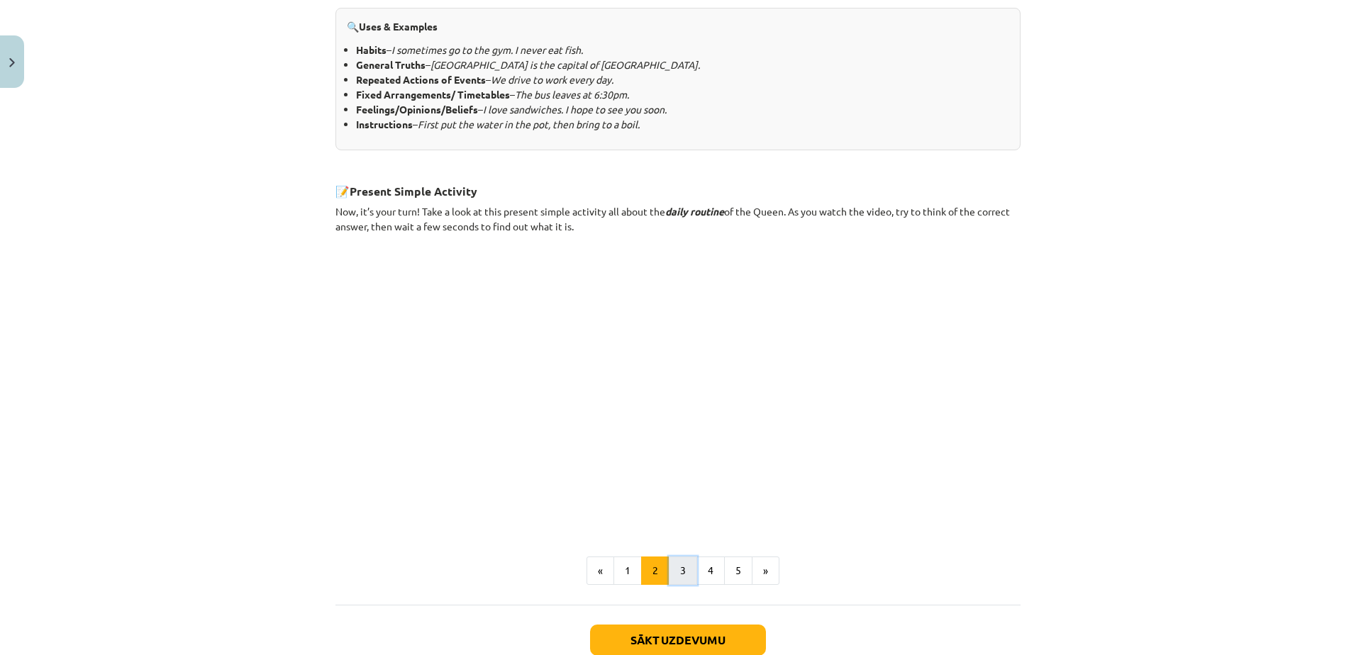
click at [673, 569] on button "3" at bounding box center [683, 571] width 28 height 28
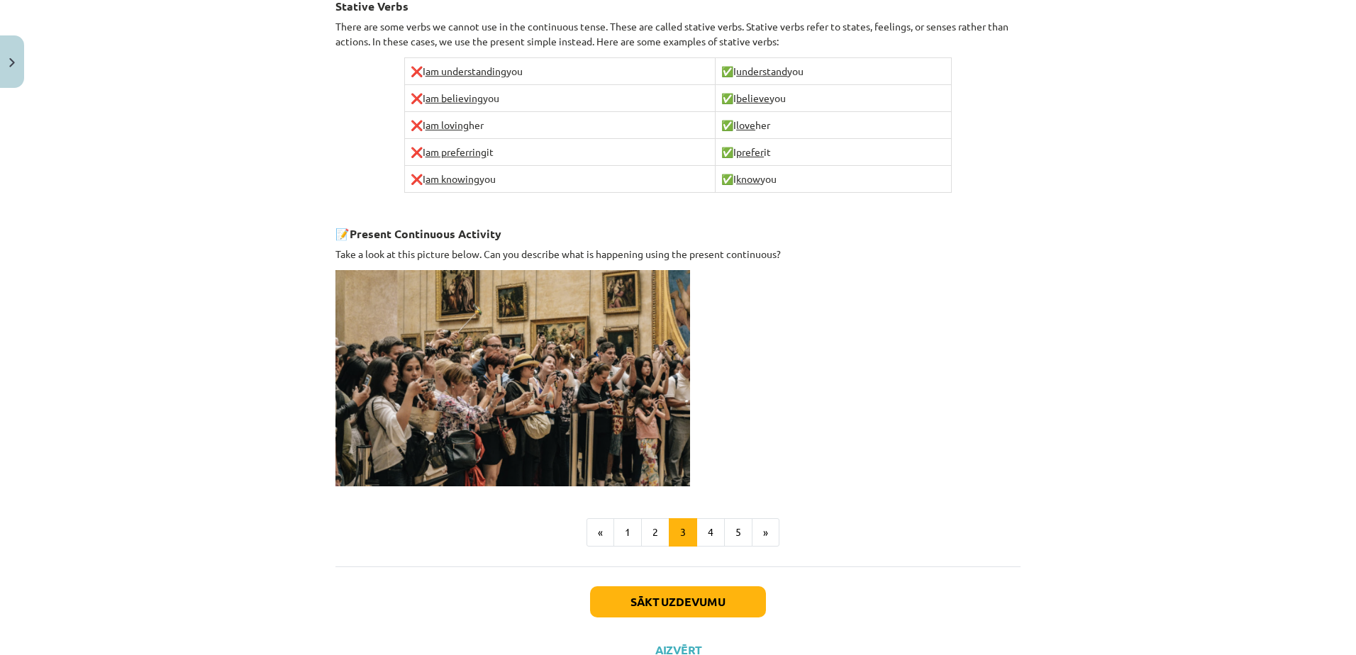
scroll to position [811, 0]
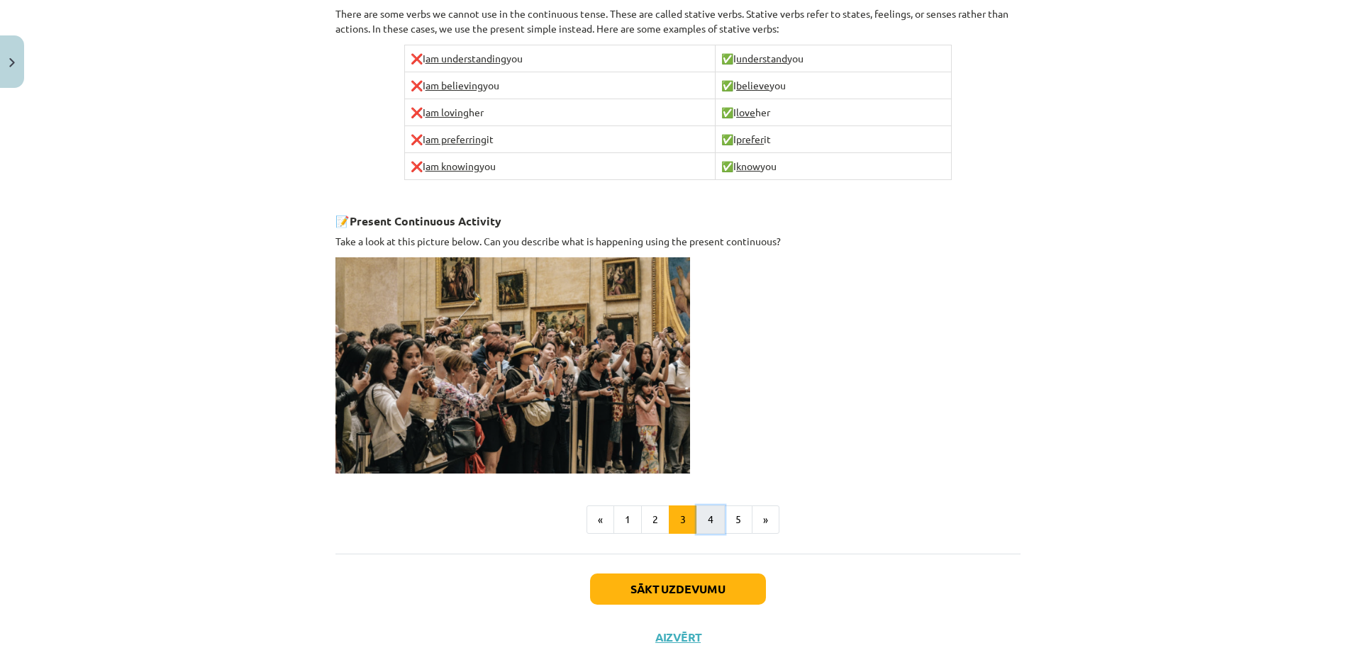
click at [703, 520] on button "4" at bounding box center [710, 520] width 28 height 28
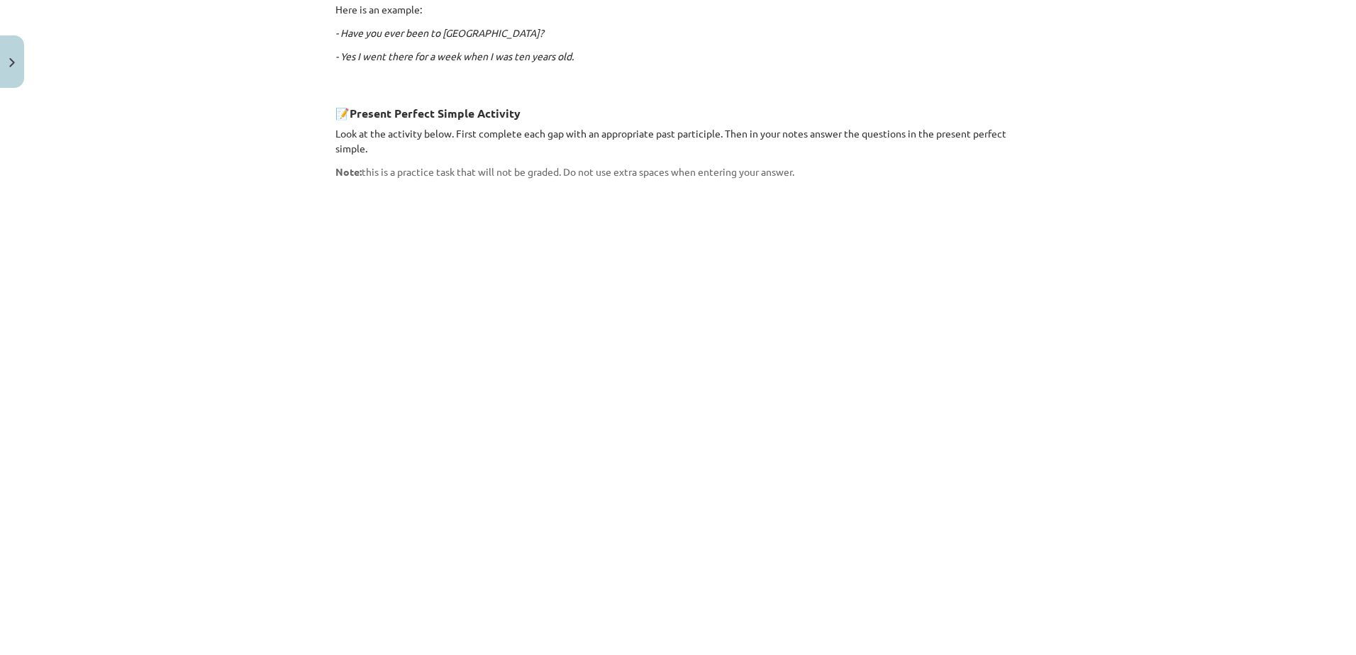
scroll to position [963, 0]
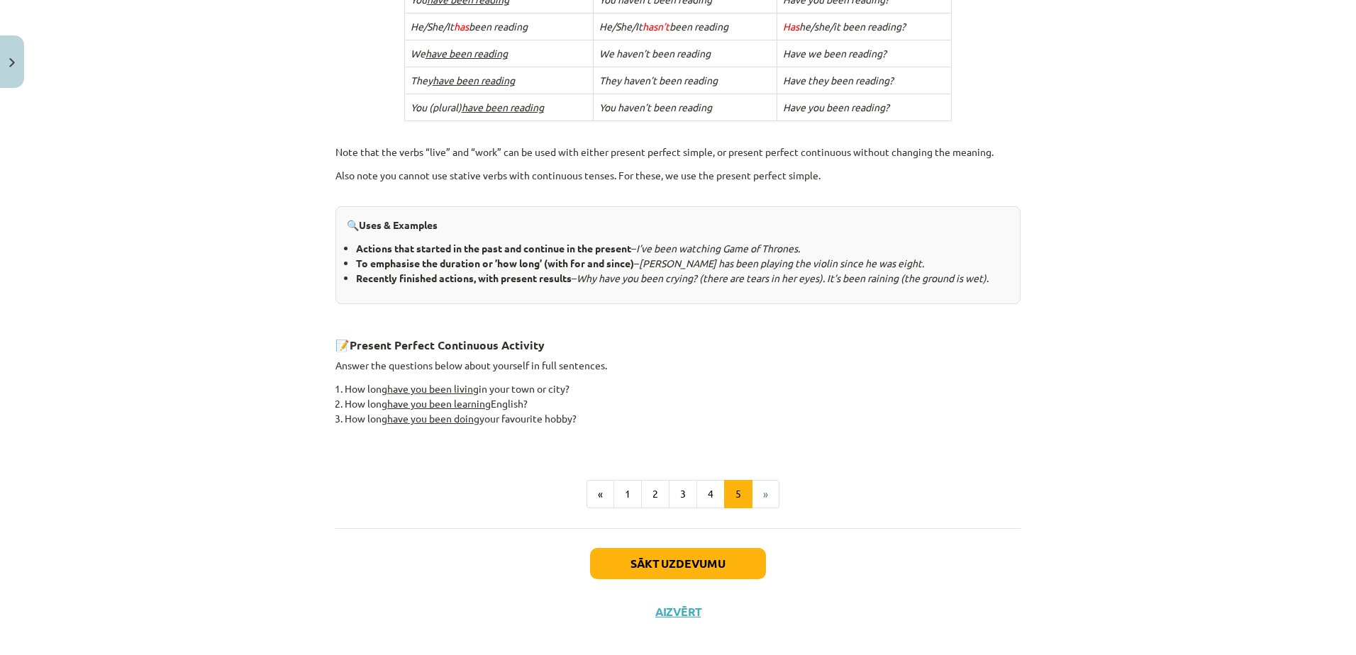
scroll to position [467, 0]
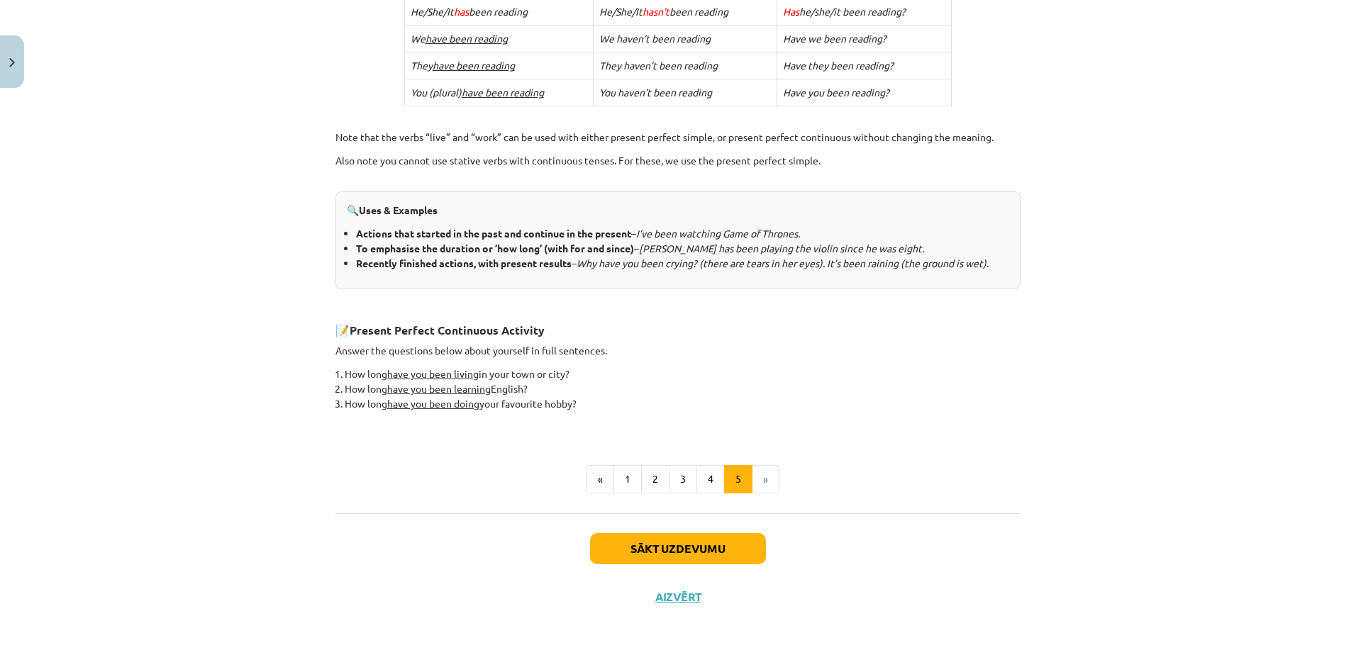
click at [760, 479] on li "»" at bounding box center [765, 479] width 27 height 28
click at [696, 549] on button "Sākt uzdevumu" at bounding box center [678, 548] width 176 height 31
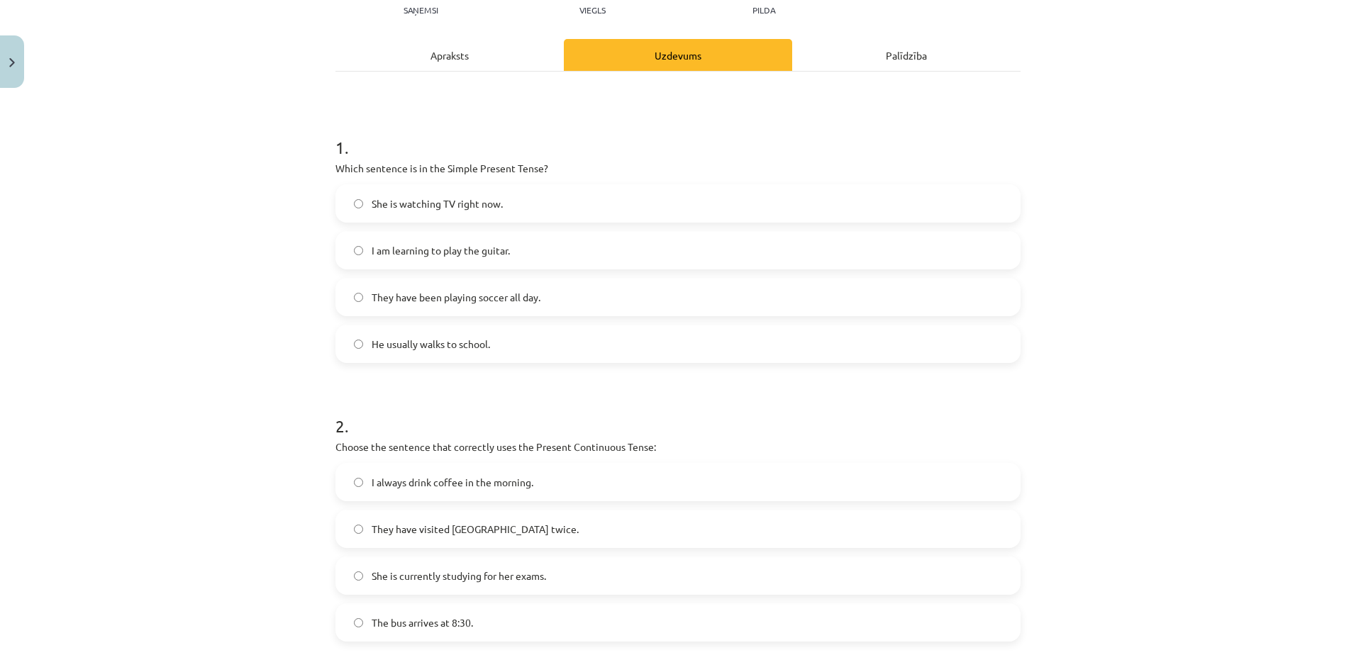
scroll to position [149, 0]
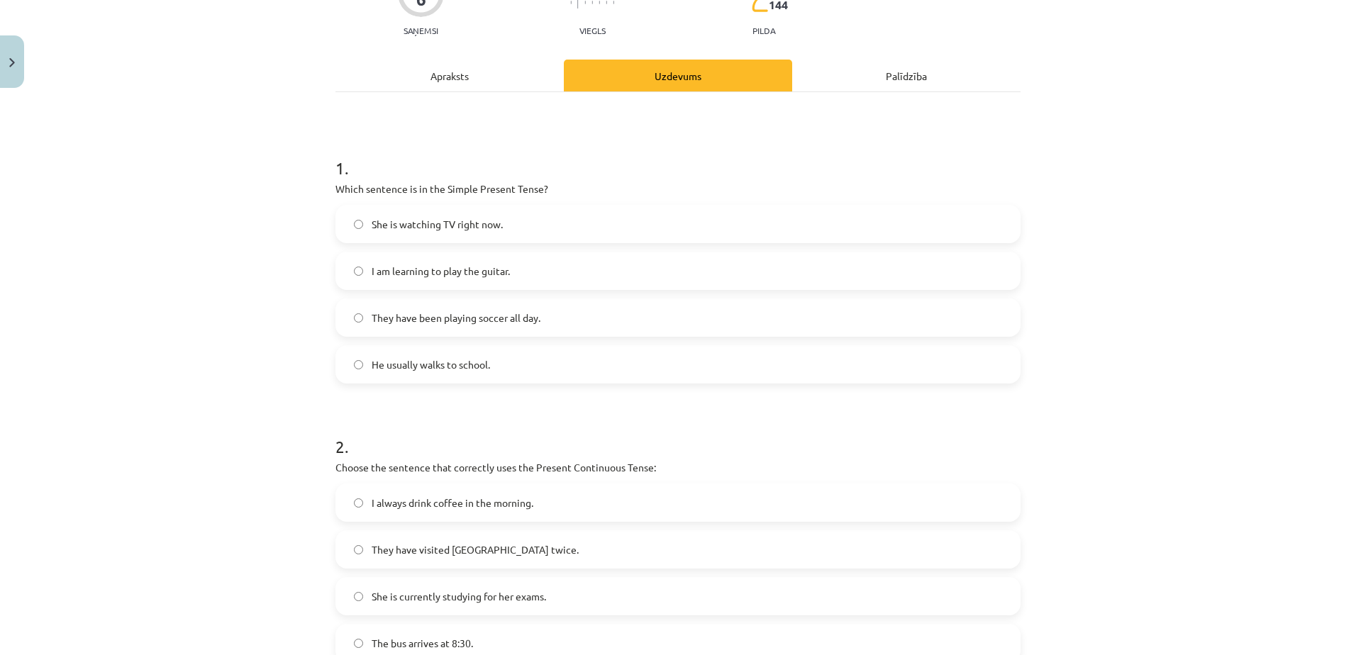
click at [352, 276] on label "I am learning to play the guitar." at bounding box center [678, 270] width 682 height 35
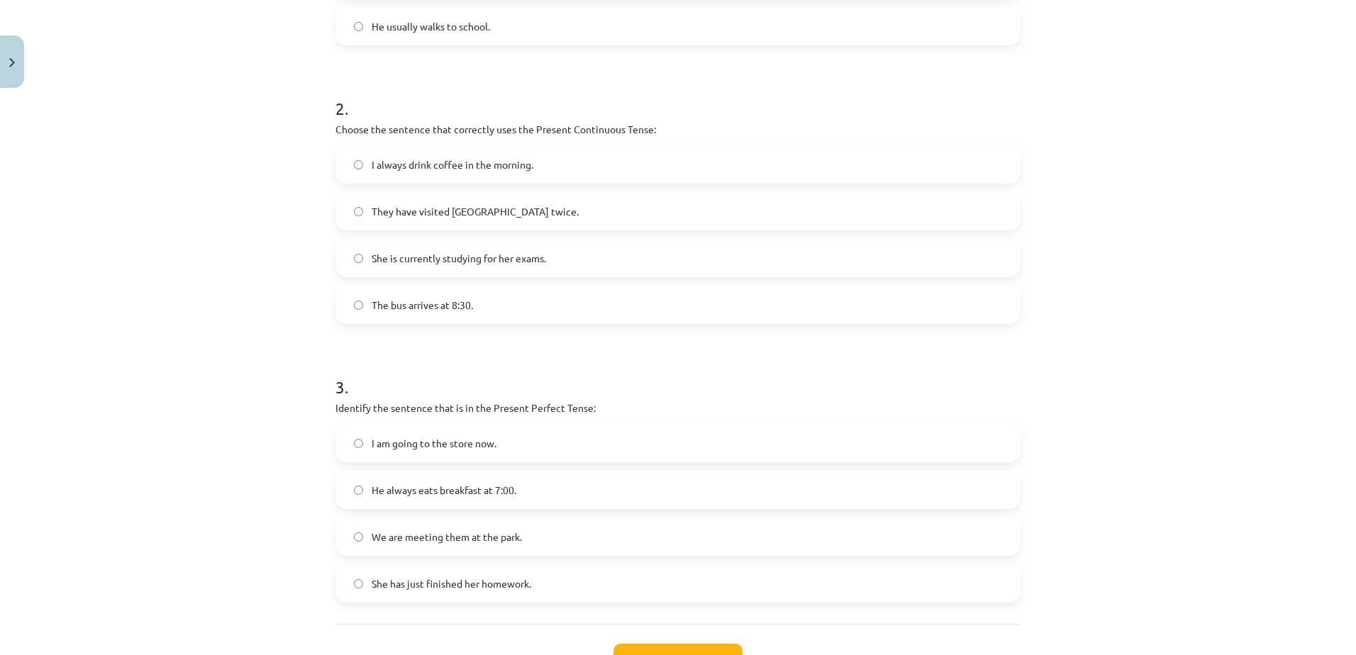
scroll to position [499, 0]
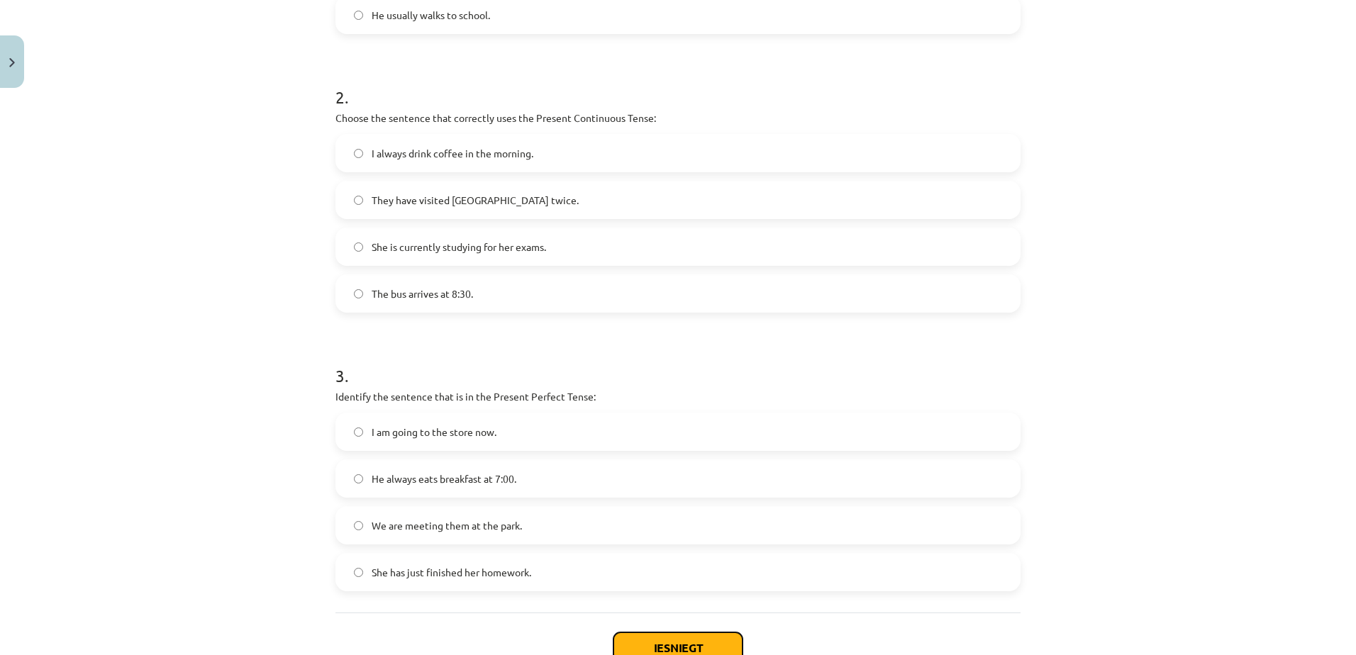
click at [651, 638] on button "Iesniegt" at bounding box center [677, 648] width 129 height 31
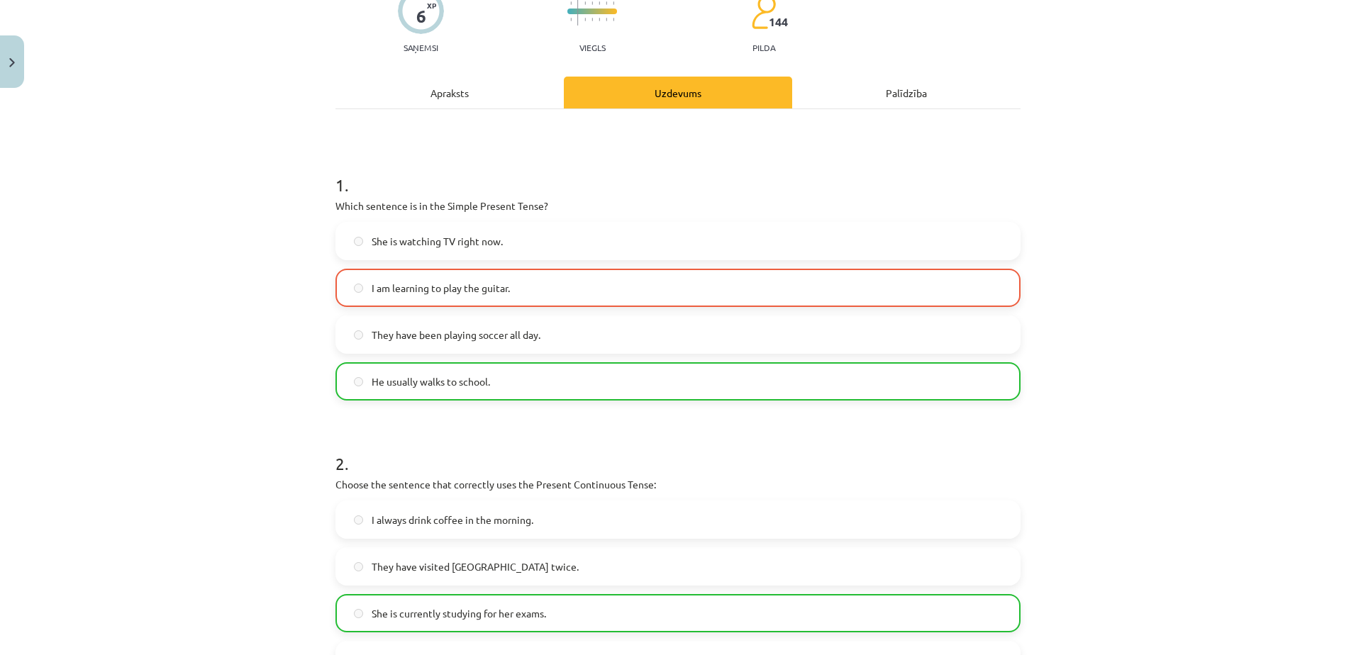
scroll to position [130, 0]
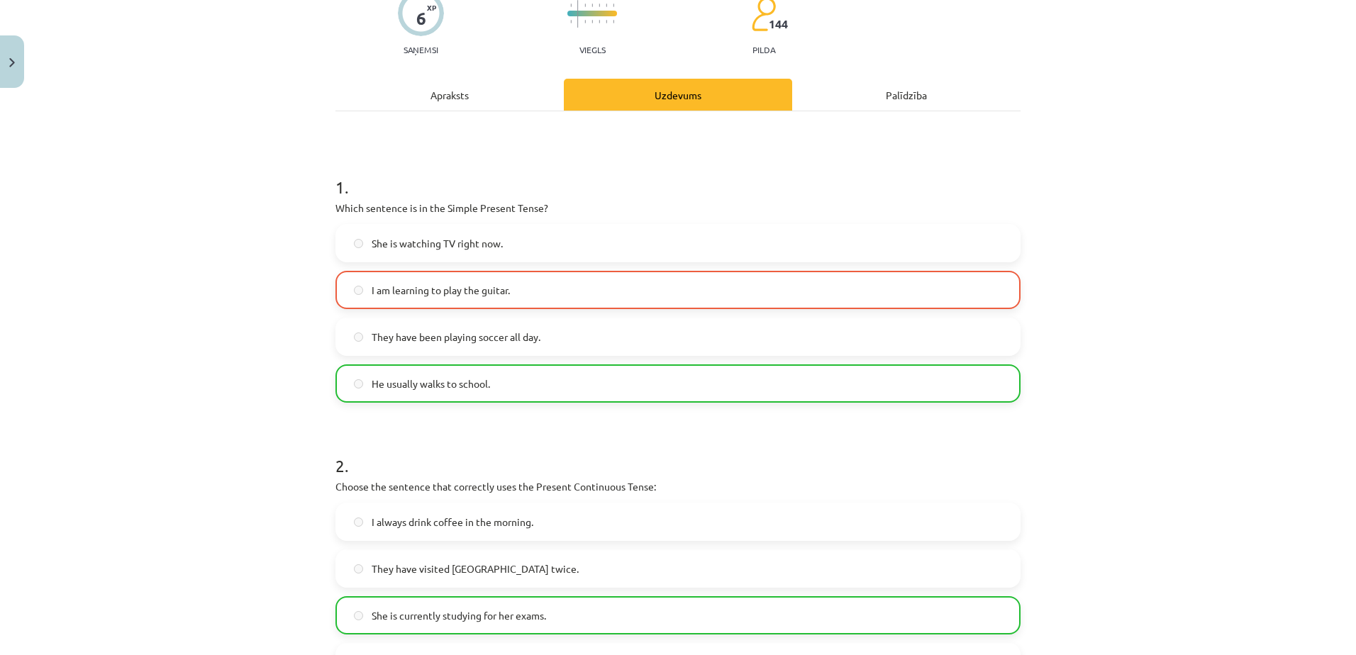
click at [457, 100] on div "Apraksts" at bounding box center [449, 95] width 228 height 32
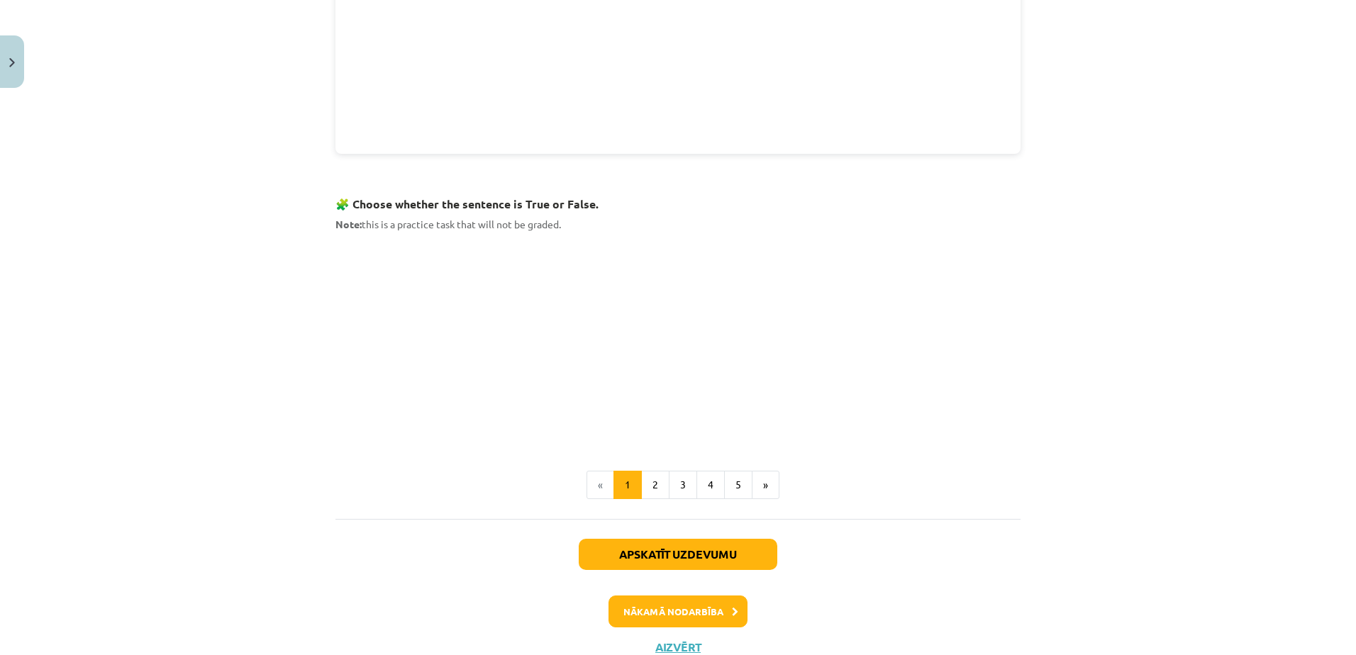
scroll to position [811, 0]
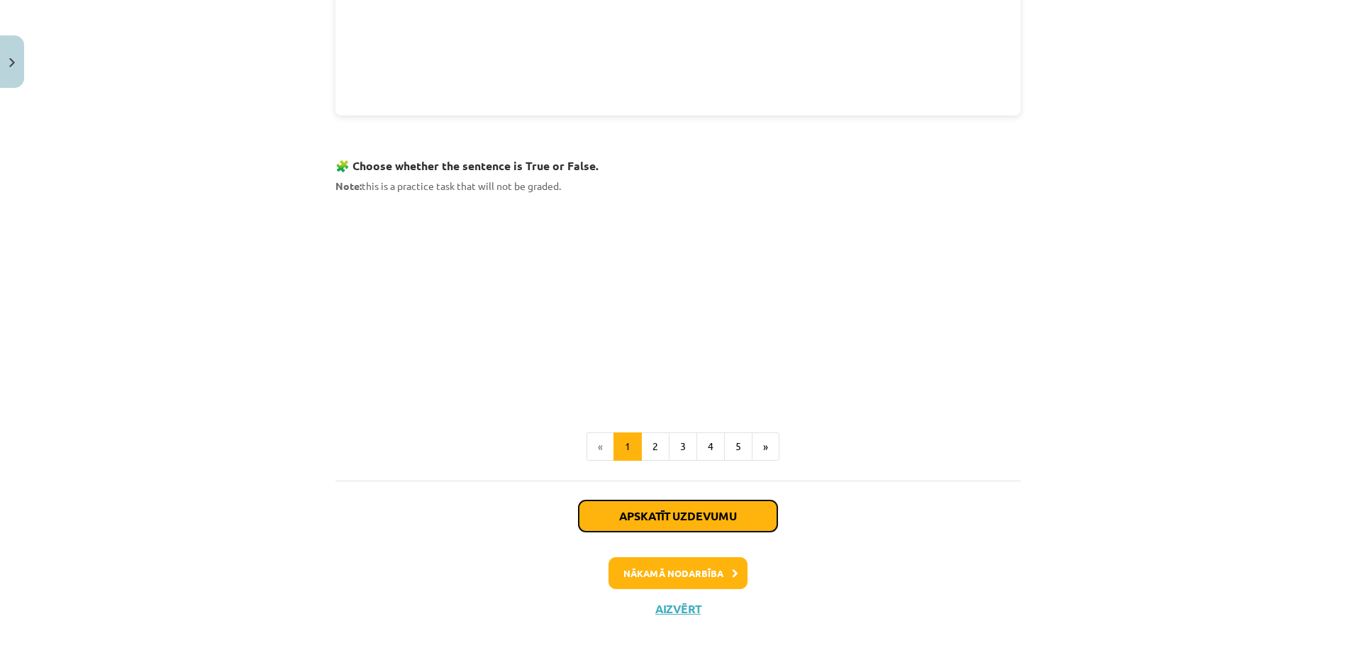
click at [676, 521] on button "Apskatīt uzdevumu" at bounding box center [678, 516] width 199 height 31
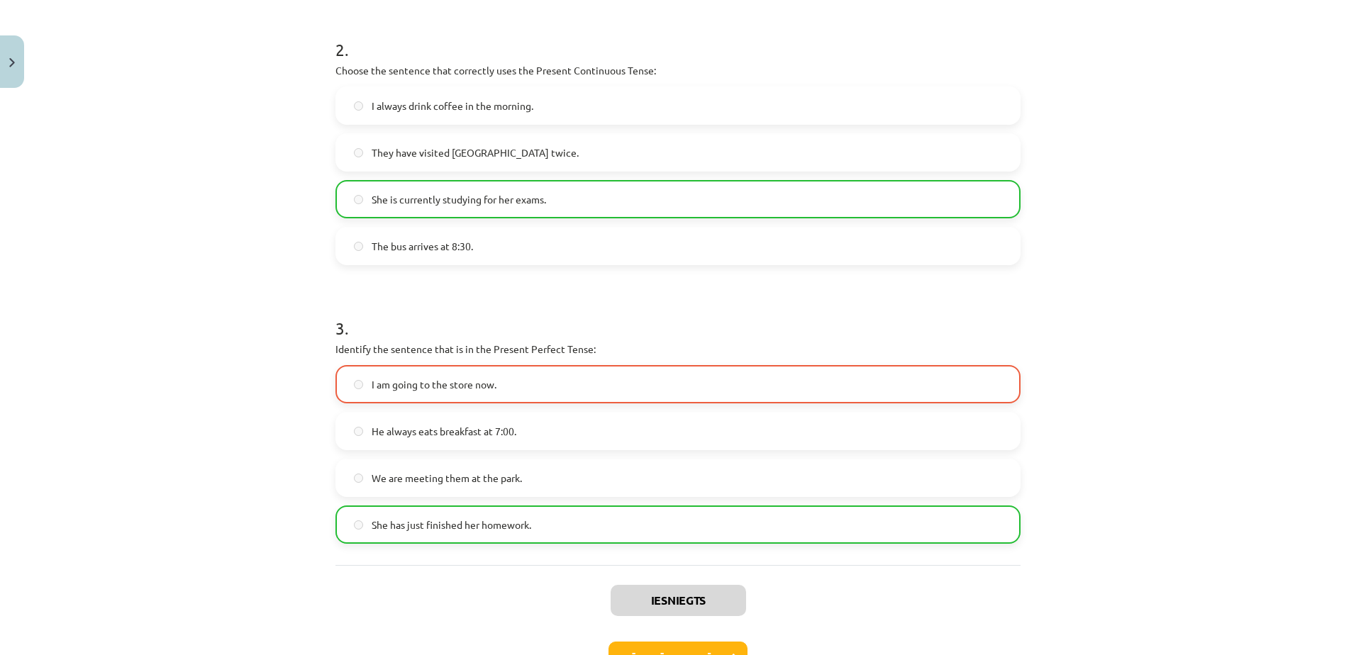
scroll to position [645, 0]
